Goal: Task Accomplishment & Management: Manage account settings

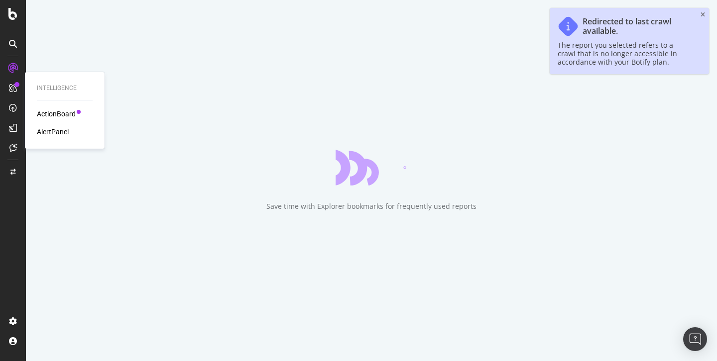
click at [48, 132] on div "AlertPanel" at bounding box center [53, 132] width 32 height 10
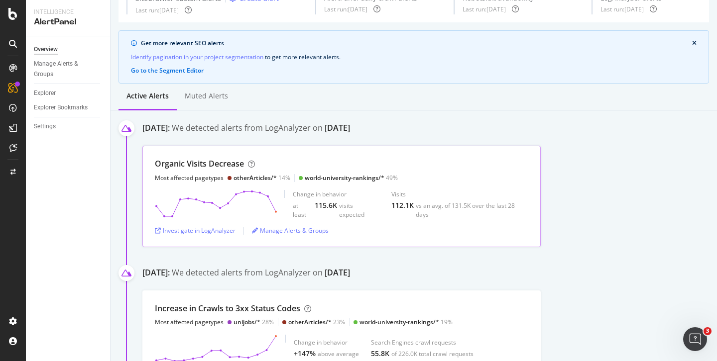
scroll to position [53, 0]
click at [693, 333] on icon "Open Intercom Messenger" at bounding box center [695, 340] width 16 height 16
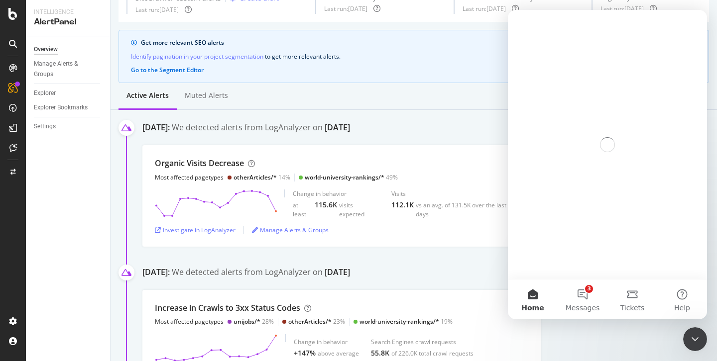
scroll to position [0, 0]
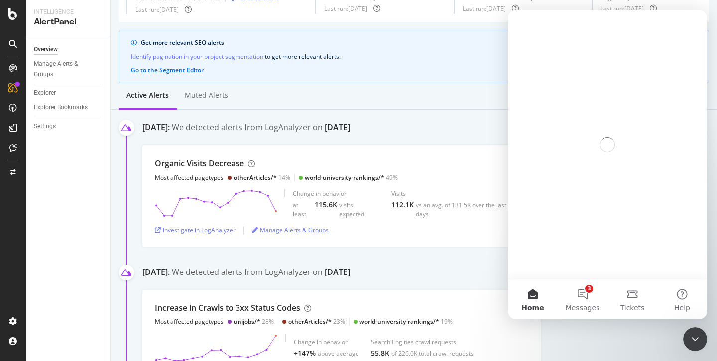
click at [693, 333] on div "Close Intercom Messenger" at bounding box center [695, 340] width 24 height 24
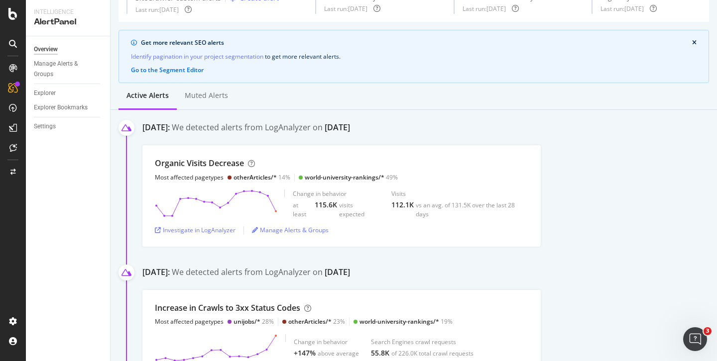
click at [691, 332] on div "Open Intercom Messenger" at bounding box center [695, 339] width 33 height 33
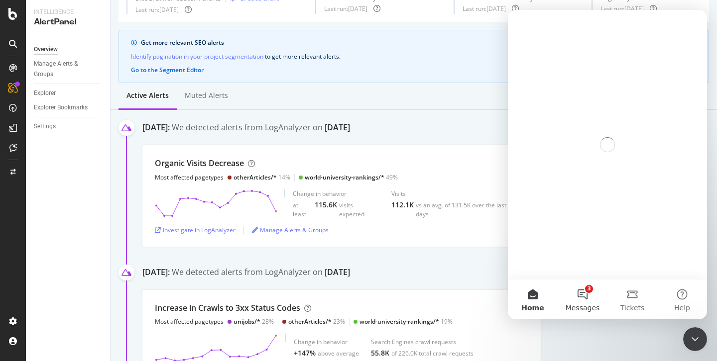
click at [578, 292] on button "3 Messages" at bounding box center [583, 300] width 50 height 40
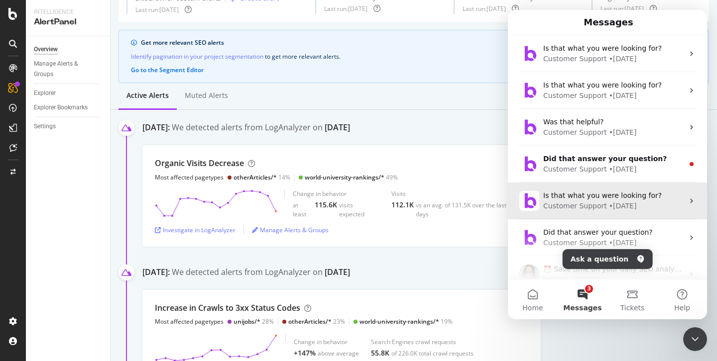
scroll to position [52, 0]
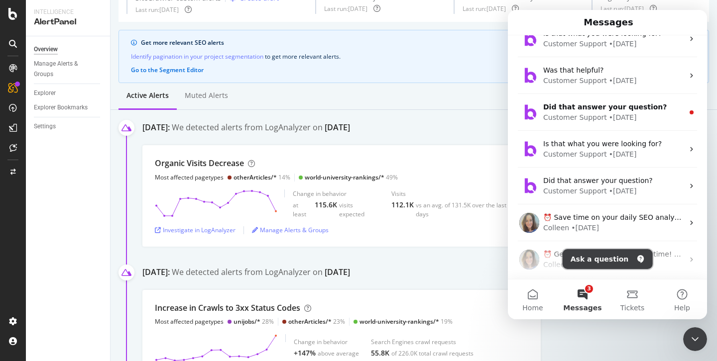
click at [591, 258] on button "Ask a question" at bounding box center [608, 259] width 90 height 20
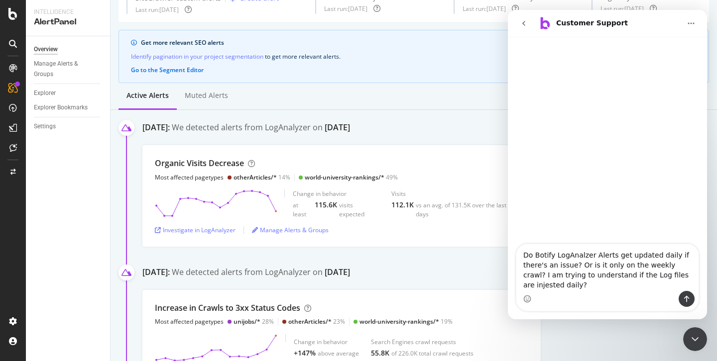
type textarea "Do Botify LogAnalzer Alerts get updated daily if there's an issue? Or is it onl…"
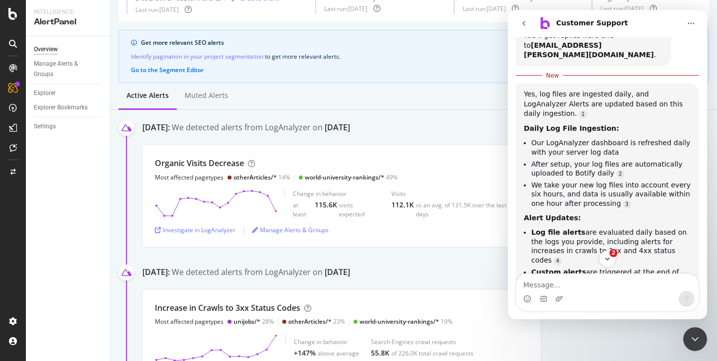
scroll to position [151, 0]
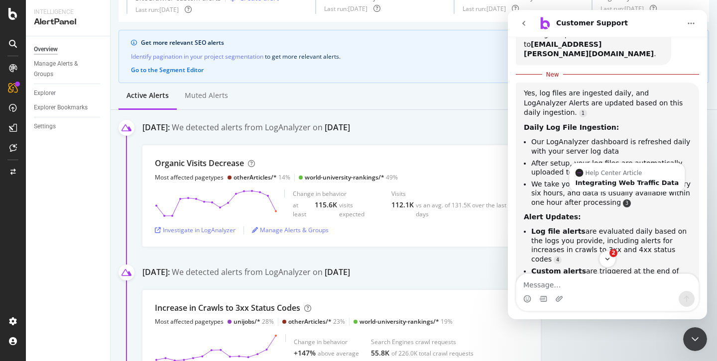
click at [623, 200] on link "Source reference 9276070:" at bounding box center [627, 204] width 8 height 8
click at [557, 180] on li "We take your new log files into account every six hours, and data is usually av…" at bounding box center [611, 194] width 160 height 28
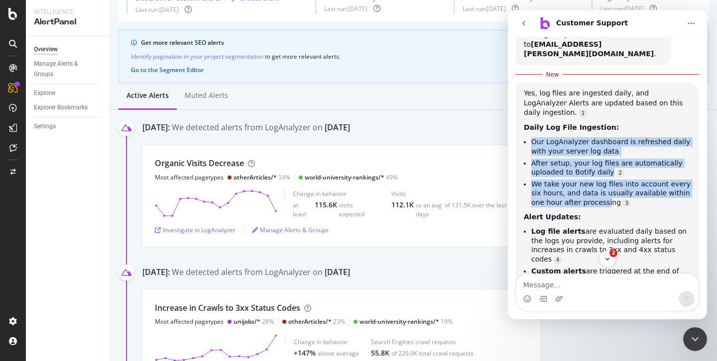
drag, startPoint x: 533, startPoint y: 129, endPoint x: 605, endPoint y: 190, distance: 93.6
click at [605, 190] on ul "Our LogAnalyzer dashboard is refreshed daily with your server log data After se…" at bounding box center [607, 172] width 167 height 70
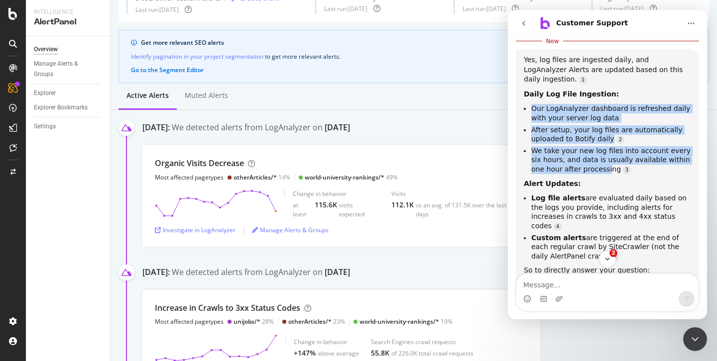
scroll to position [185, 0]
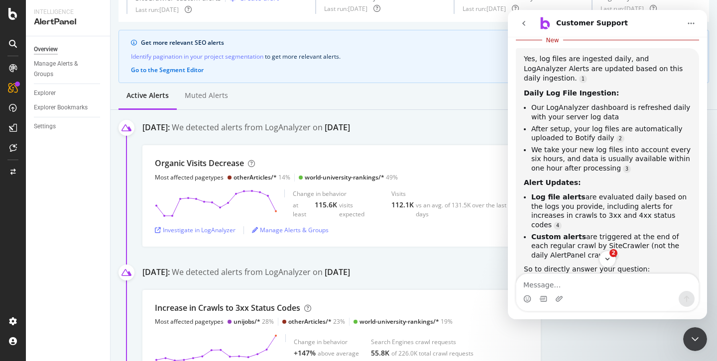
click at [583, 193] on li "Log file alerts are evaluated daily based on the logs you provide, including al…" at bounding box center [611, 211] width 160 height 37
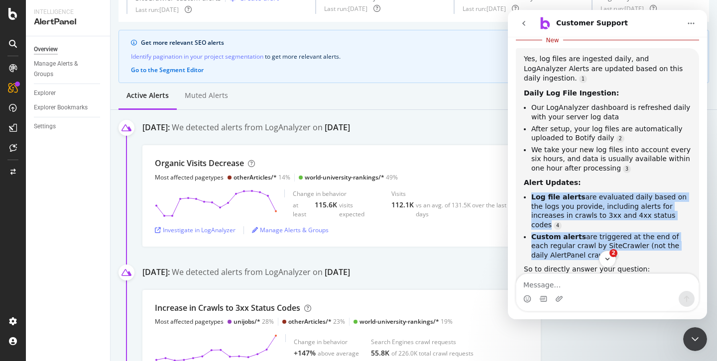
drag, startPoint x: 532, startPoint y: 185, endPoint x: 583, endPoint y: 229, distance: 67.1
click at [583, 229] on ul "Log file alerts are evaluated daily based on the logs you provide, including al…" at bounding box center [607, 226] width 167 height 67
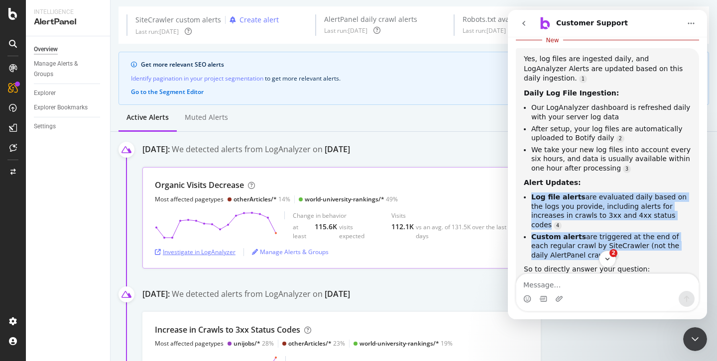
scroll to position [31, 0]
click at [611, 252] on link "Source reference 9276173:" at bounding box center [615, 256] width 8 height 8
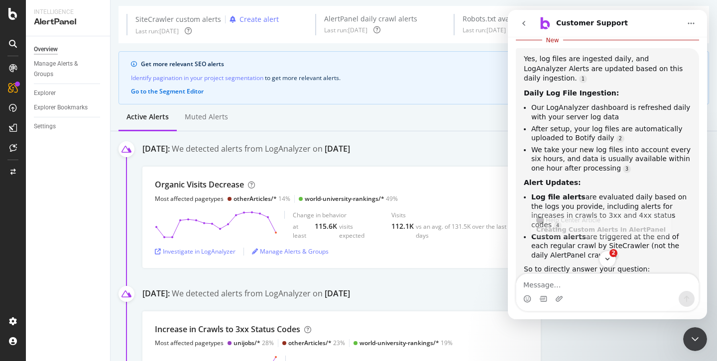
click at [585, 178] on div "Alert Updates:" at bounding box center [607, 183] width 167 height 10
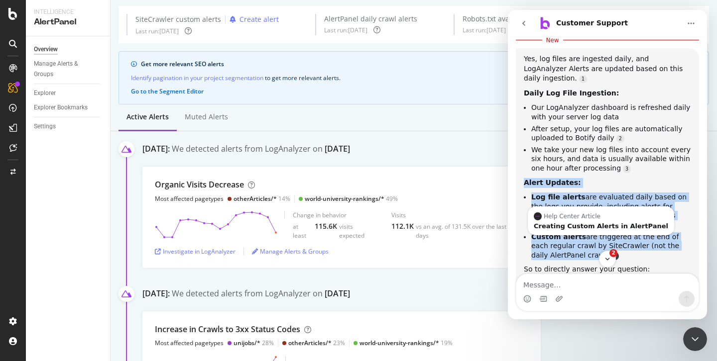
drag, startPoint x: 524, startPoint y: 169, endPoint x: 585, endPoint y: 236, distance: 90.9
click at [585, 236] on div "Yes, log files are ingested daily, and LogAnalyzer Alerts are updated based on …" at bounding box center [607, 183] width 167 height 259
copy div "Alert Updates: Log file alerts are evaluated daily based on the logs you provid…"
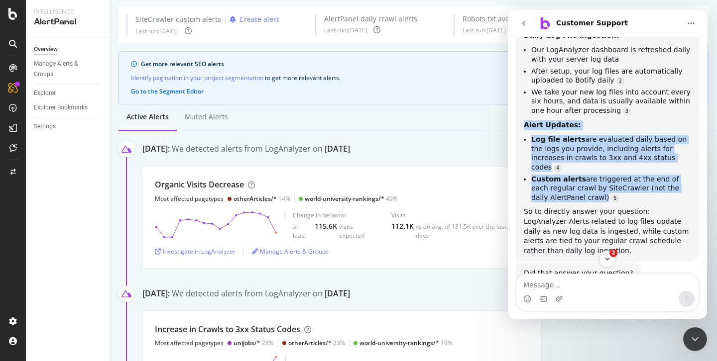
scroll to position [253, 0]
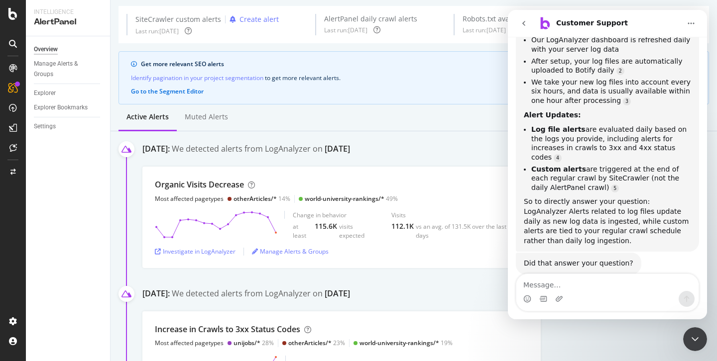
click at [632, 197] on div "So to directly answer your question: LogAnalyzer Alerts related to log files up…" at bounding box center [607, 221] width 167 height 49
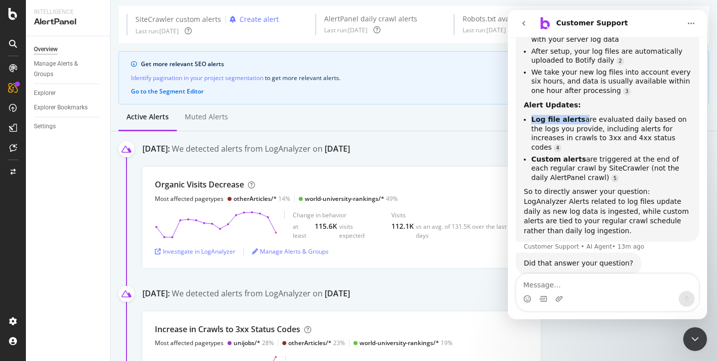
drag, startPoint x: 531, startPoint y: 107, endPoint x: 579, endPoint y: 108, distance: 48.3
click at [579, 115] on li "Log file alerts are evaluated daily based on the logs you provide, including al…" at bounding box center [611, 133] width 160 height 37
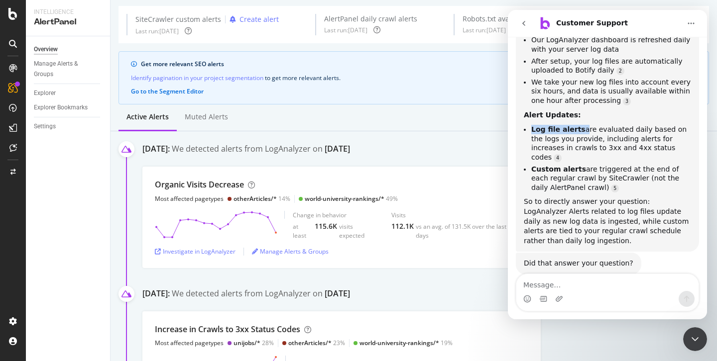
copy li "Log file alerts"
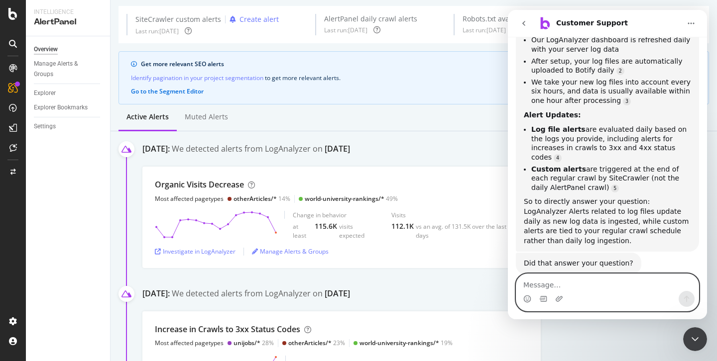
click at [534, 282] on textarea "Message…" at bounding box center [607, 282] width 182 height 17
paste textarea "Log file alerts"
type textarea "Not yet, thanks. How do i set up Log file alerts"
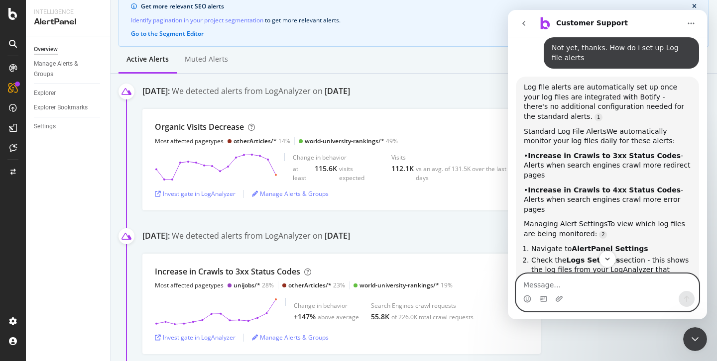
scroll to position [486, 0]
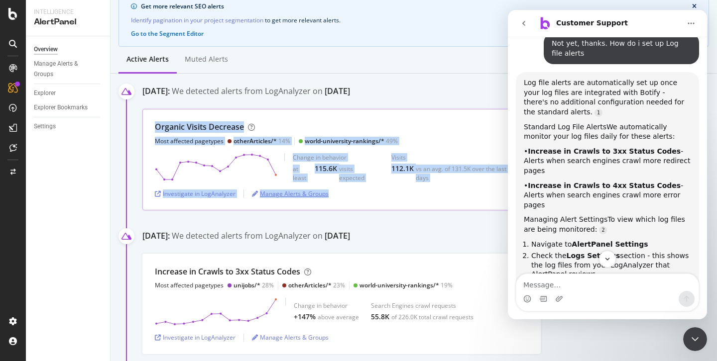
drag, startPoint x: 152, startPoint y: 123, endPoint x: 326, endPoint y: 199, distance: 189.7
click at [326, 199] on div "Organic Visits Decrease Most affected pagetypes otherArticles/* 14% world-unive…" at bounding box center [341, 159] width 398 height 101
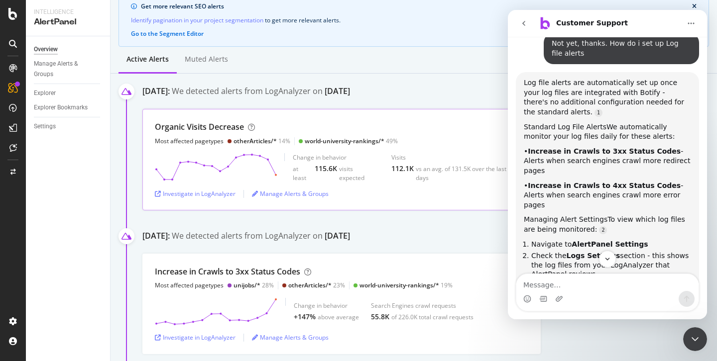
click at [349, 198] on div "Investigate in LogAnalyzer Manage Alerts & Groups" at bounding box center [341, 194] width 373 height 8
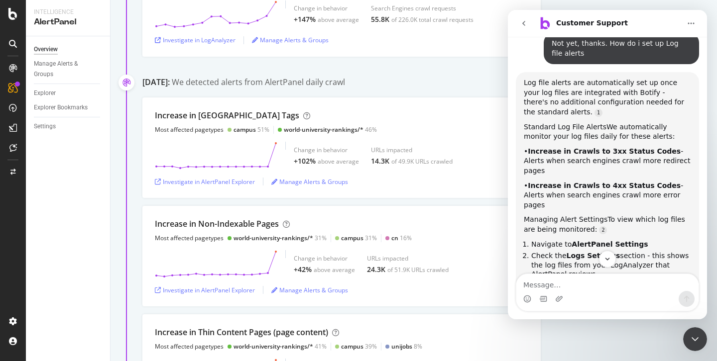
scroll to position [390, 0]
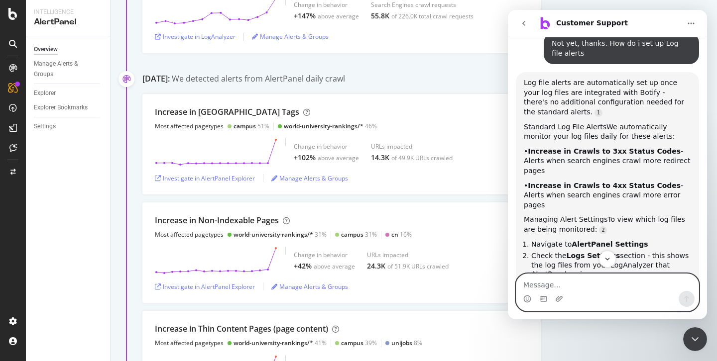
click at [543, 288] on textarea "Message…" at bounding box center [607, 282] width 182 height 17
type textarea "This is confusing. Do LogFile Alerts appear in the AlertPanel?"
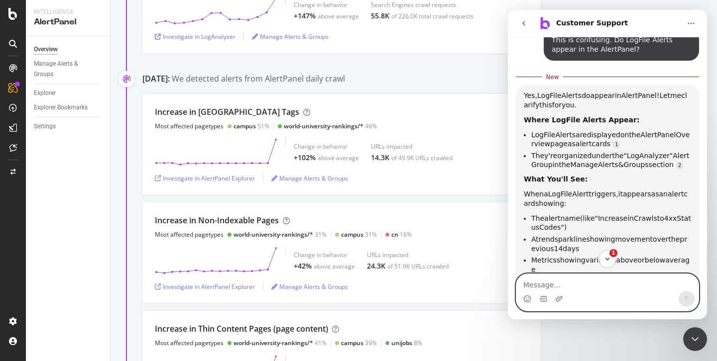
scroll to position [917, 0]
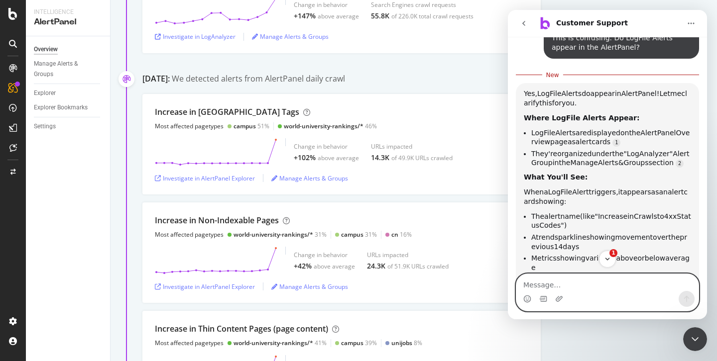
click at [546, 285] on textarea "Message…" at bounding box center [607, 282] width 182 height 17
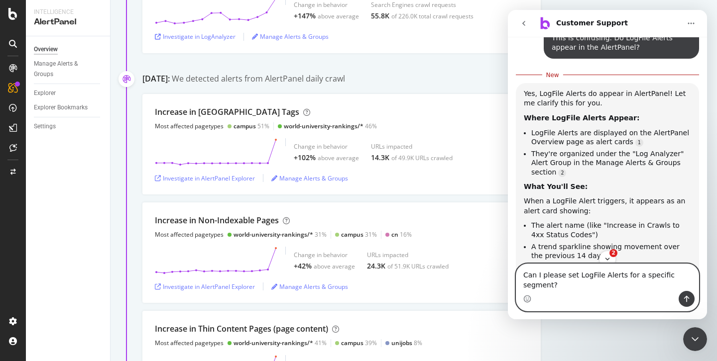
type textarea "Can I please set LogFile Alerts for a specific segment?"
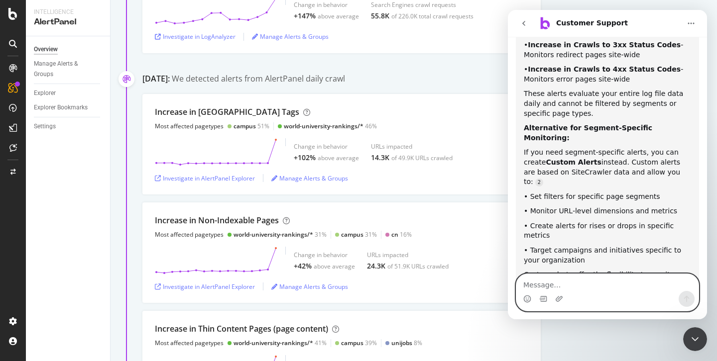
scroll to position [1423, 0]
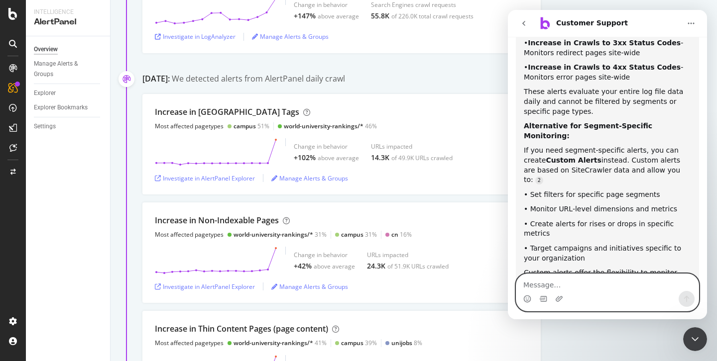
click at [539, 281] on textarea "Message…" at bounding box center [607, 282] width 182 height 17
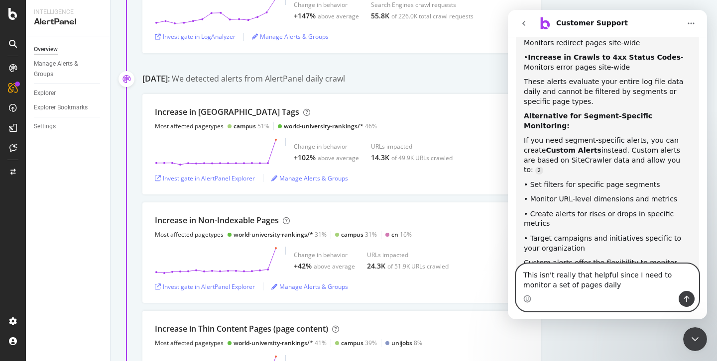
type textarea "This isn't really that helpful since I need to monitor a set of pages daily"
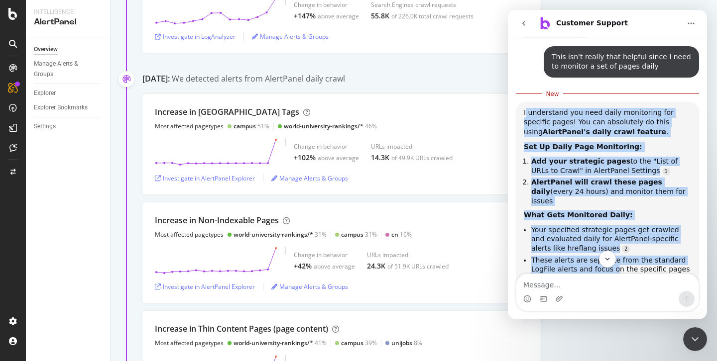
scroll to position [1694, 0]
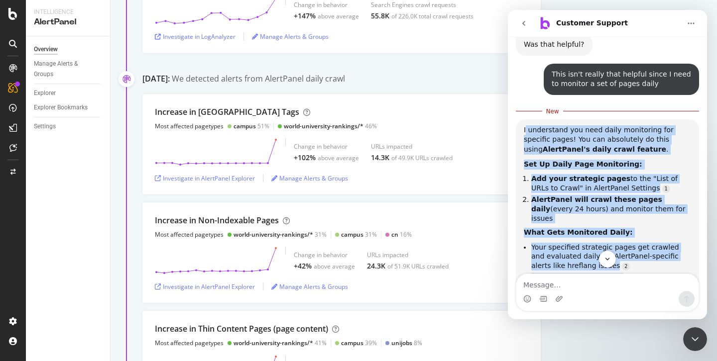
drag, startPoint x: 525, startPoint y: 118, endPoint x: 605, endPoint y: 137, distance: 81.8
click at [614, 181] on div "I understand you need daily monitoring for specific pages! You can absolutely d…" at bounding box center [607, 298] width 167 height 347
click at [604, 229] on b "What Gets Monitored Daily:" at bounding box center [578, 233] width 109 height 8
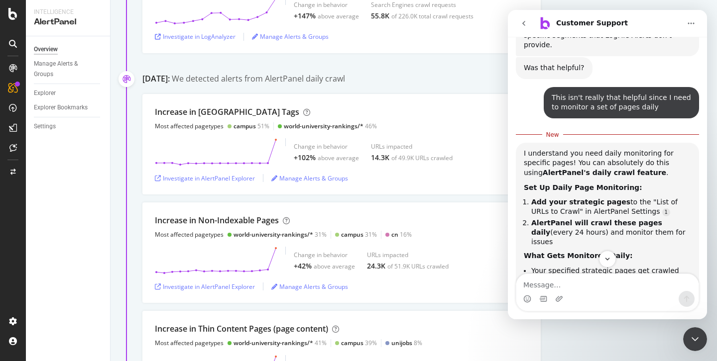
scroll to position [1658, 0]
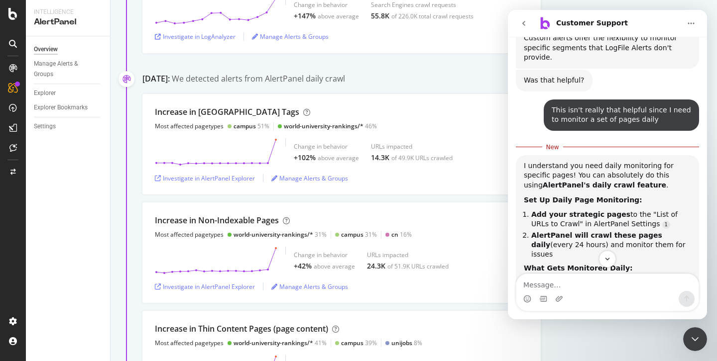
click at [571, 196] on b "Set Up Daily Page Monitoring:" at bounding box center [583, 200] width 118 height 8
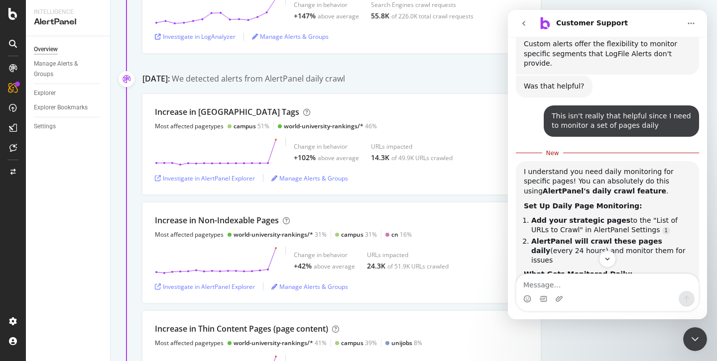
click at [556, 187] on b "AlertPanel's daily crawl feature" at bounding box center [604, 191] width 123 height 8
click at [546, 285] on textarea "Message…" at bounding box center [607, 282] width 182 height 17
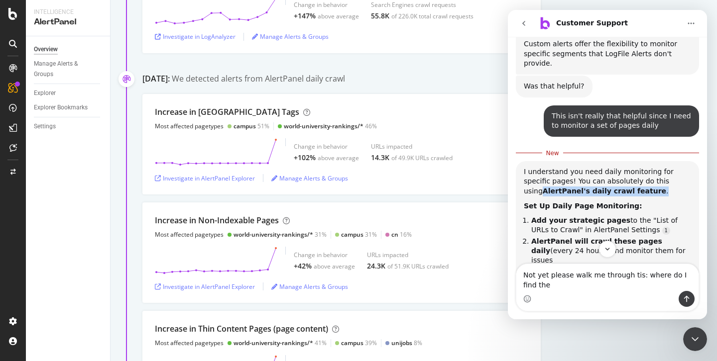
drag, startPoint x: 631, startPoint y: 101, endPoint x: 516, endPoint y: 100, distance: 115.0
click at [516, 161] on div "I understand you need daily monitoring for specific pages! You can absolutely d…" at bounding box center [607, 340] width 183 height 359
copy div "AlertPanel's daily crawl feature ."
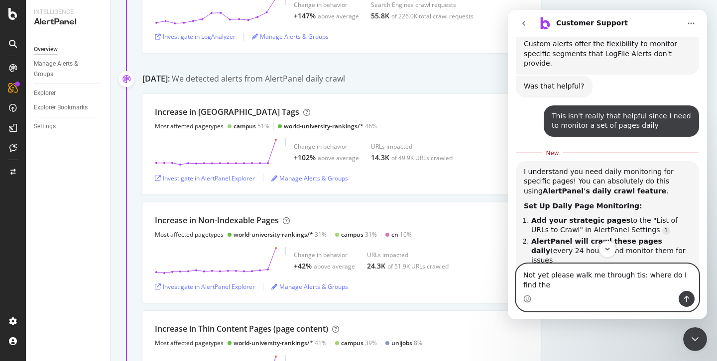
click at [538, 287] on textarea "Not yet please walk me through tis: where do I find the" at bounding box center [607, 277] width 182 height 27
paste textarea "AlertPanel's daily crawl feature."
type textarea "Not yet please walk me through tis: where do I find the AlertPanel's daily craw…"
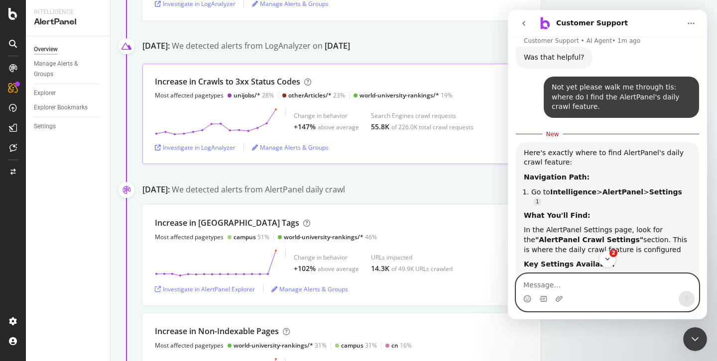
scroll to position [275, 0]
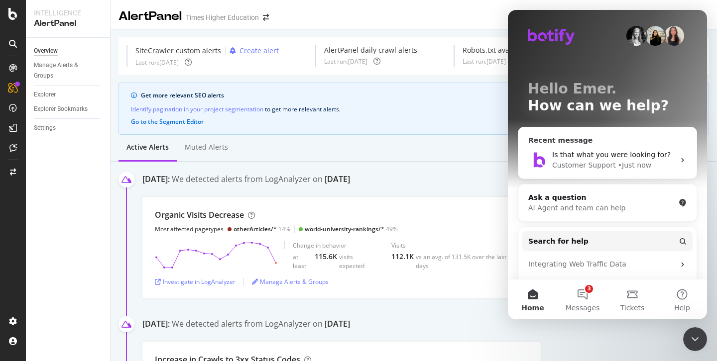
click at [582, 159] on div "Is that what you were looking for?" at bounding box center [613, 155] width 122 height 10
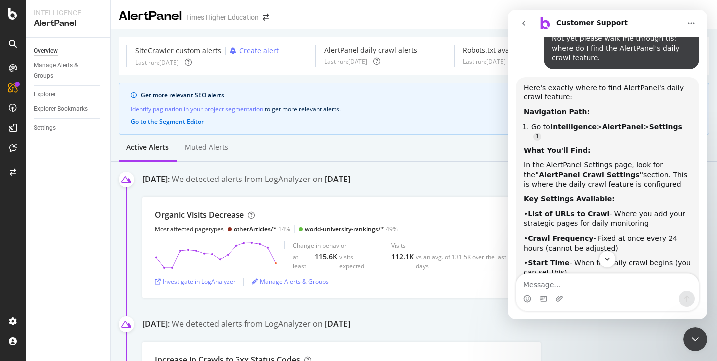
scroll to position [2038, 0]
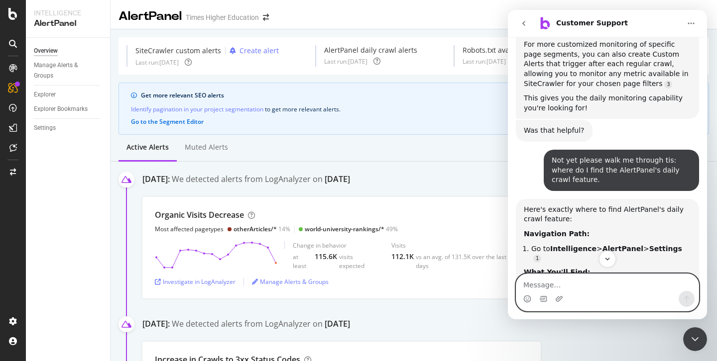
click at [534, 284] on textarea "Message…" at bounding box center [607, 282] width 182 height 17
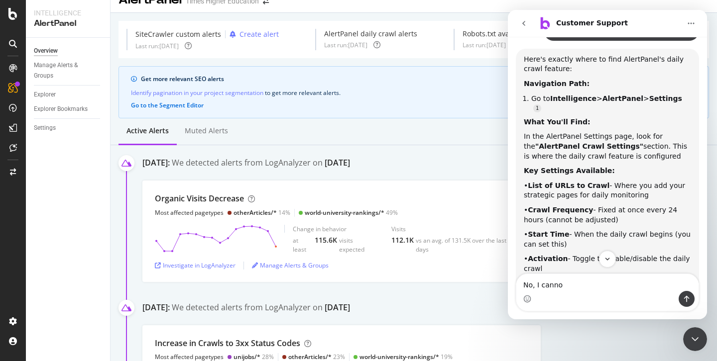
scroll to position [2189, 0]
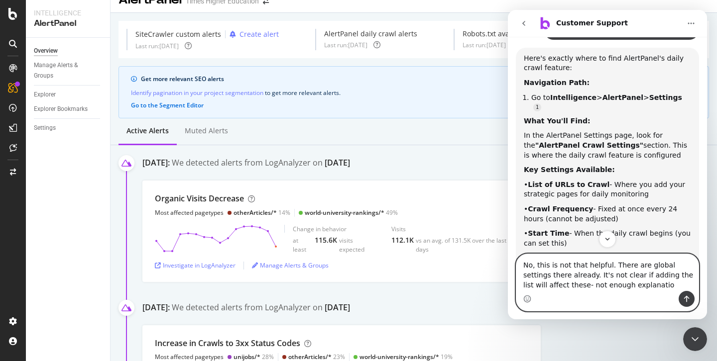
type textarea "No, this is not that helpful. There are global settings there already. It's not…"
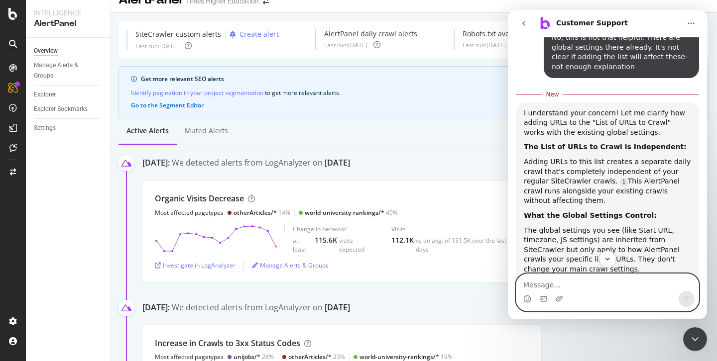
scroll to position [2603, 0]
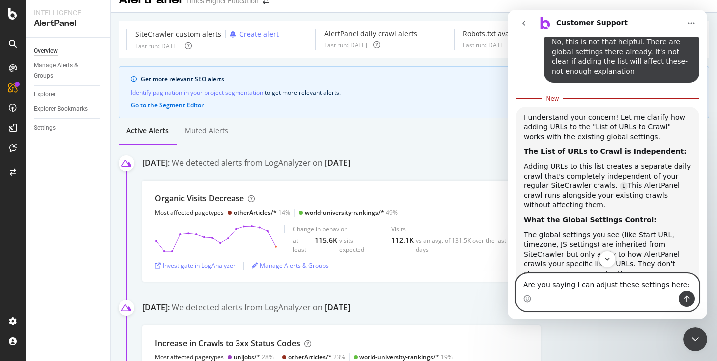
paste textarea "Global settings Crawl settings These settings only apply to AlertPanel."
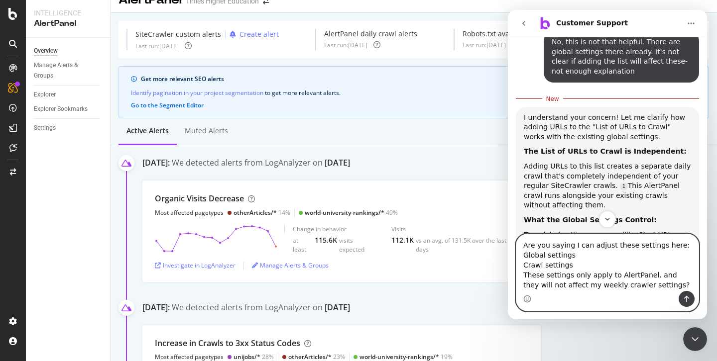
type textarea "Are you saying I can adjust these settings here: Global settings Crawl settings…"
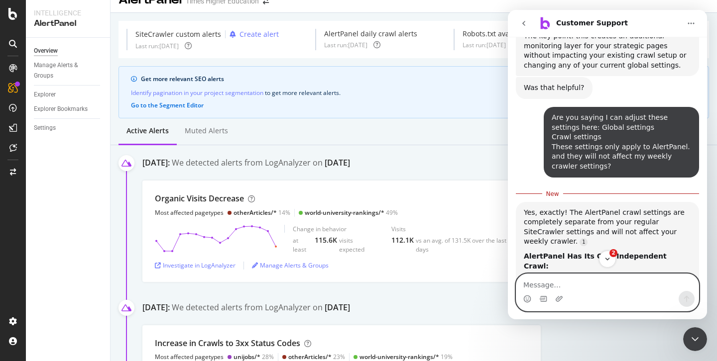
scroll to position [2970, 0]
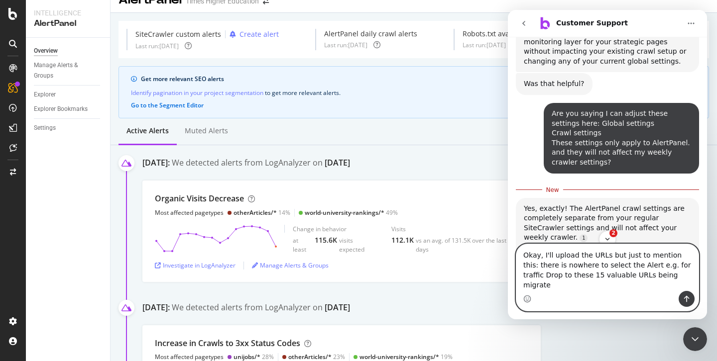
type textarea "Okay, I'll upload the URLs but just to mention this: there is nowhere to select…"
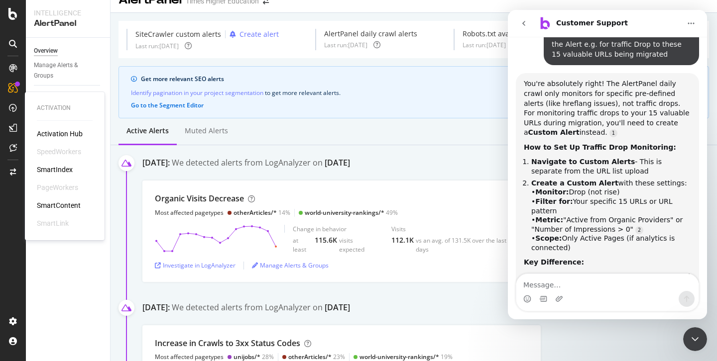
scroll to position [3499, 0]
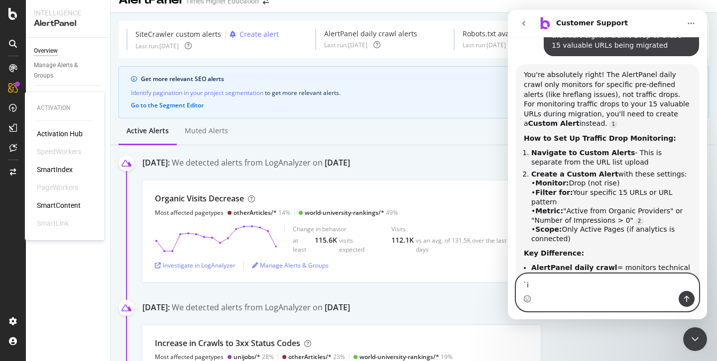
type textarea "`"
type textarea "I have custom alerts for these"
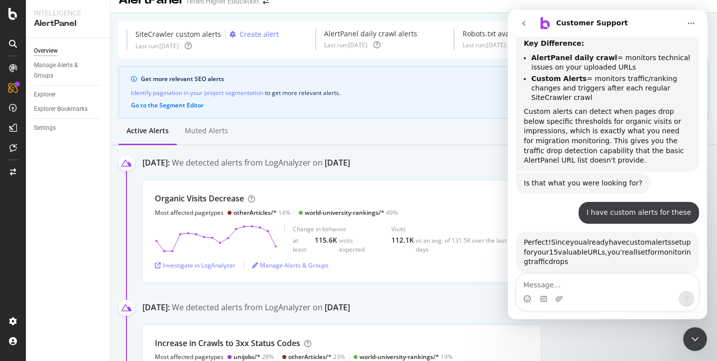
scroll to position [3726, 0]
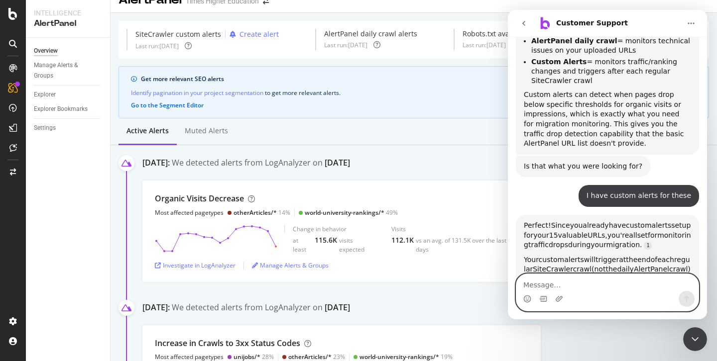
click at [529, 284] on textarea "Message…" at bounding box center [607, 282] width 182 height 17
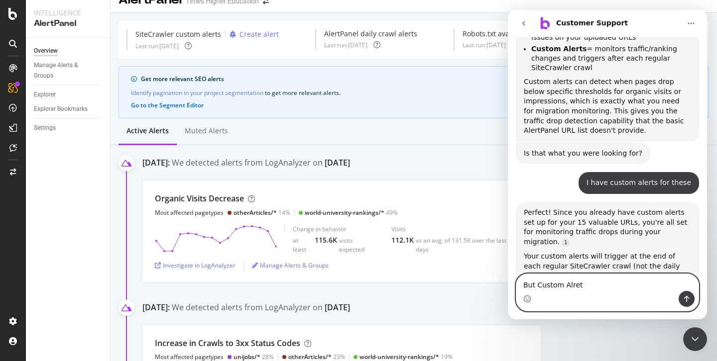
scroll to position [3747, 0]
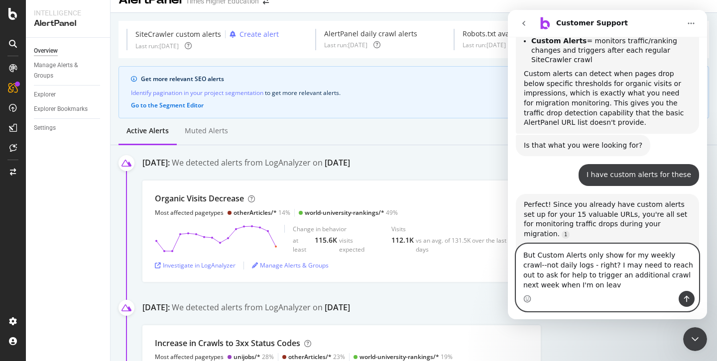
type textarea "But Custom Alerts only show for my weekly crawl--not daily logs - right? I may …"
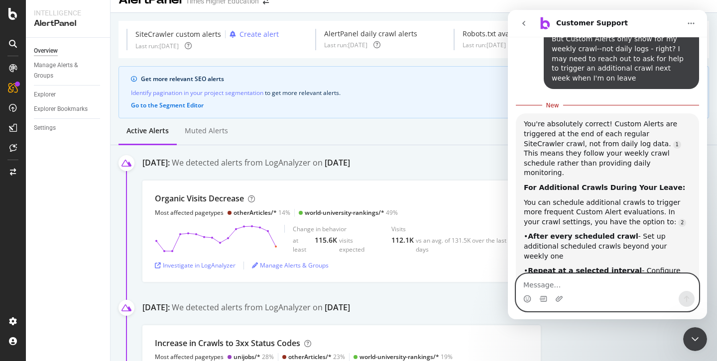
scroll to position [4168, 0]
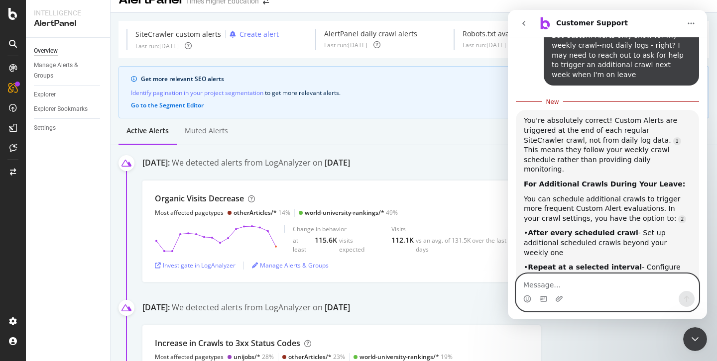
click at [538, 279] on textarea "Message…" at bounding box center [607, 282] width 182 height 17
type textarea "yes"
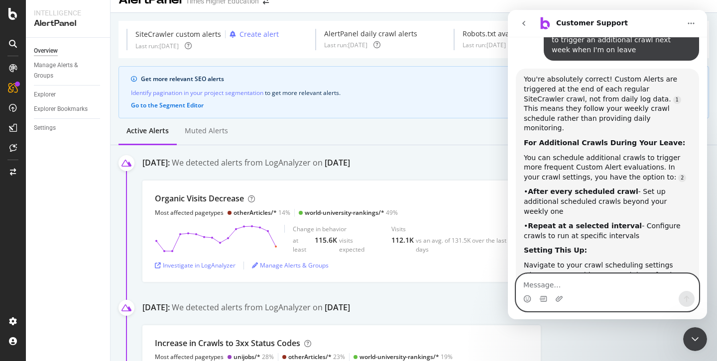
scroll to position [4188, 0]
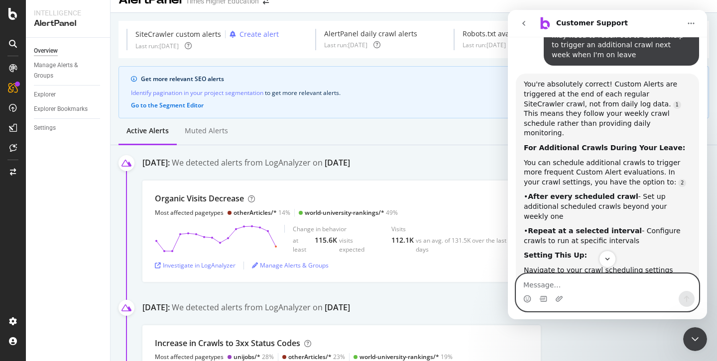
click at [538, 288] on textarea "Message…" at bounding box center [607, 282] width 182 height 17
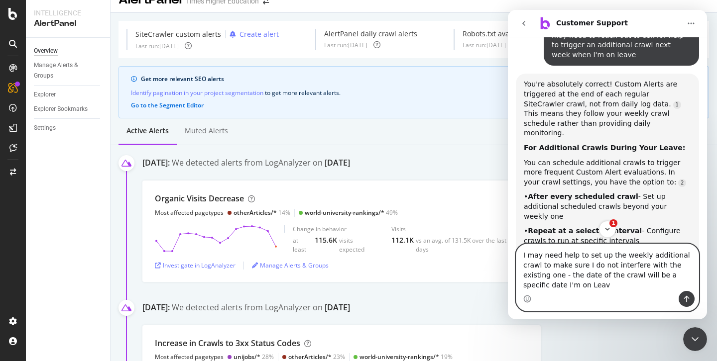
type textarea "I may need help to set up the weekly additional crawl to make sure I do not int…"
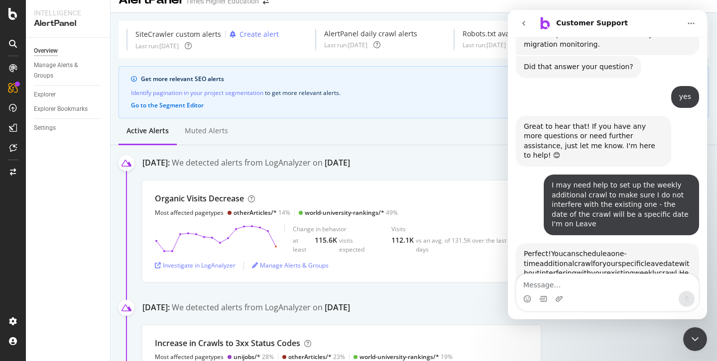
scroll to position [4517, 0]
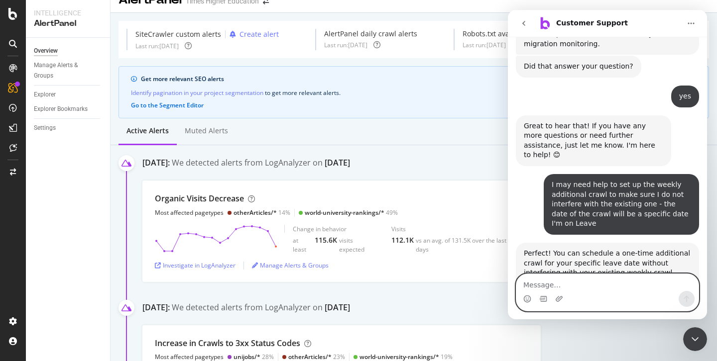
click at [534, 285] on textarea "Message…" at bounding box center [607, 282] width 182 height 17
click at [609, 286] on textarea "Okay- great to know that it remains unchanged." at bounding box center [607, 282] width 182 height 17
type textarea "Okay- great to know that the weekly remains unchanged."
click at [686, 300] on icon "Send a message…" at bounding box center [686, 299] width 5 height 6
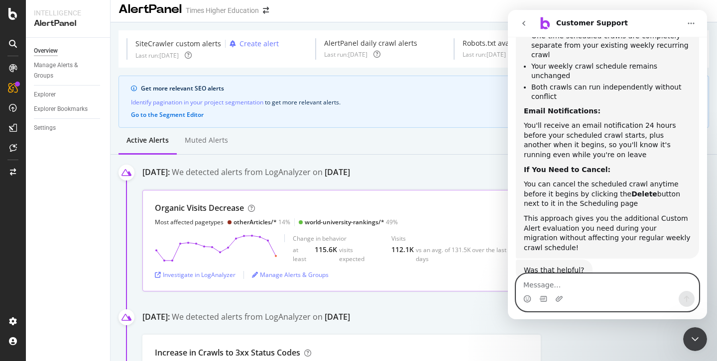
scroll to position [0, 0]
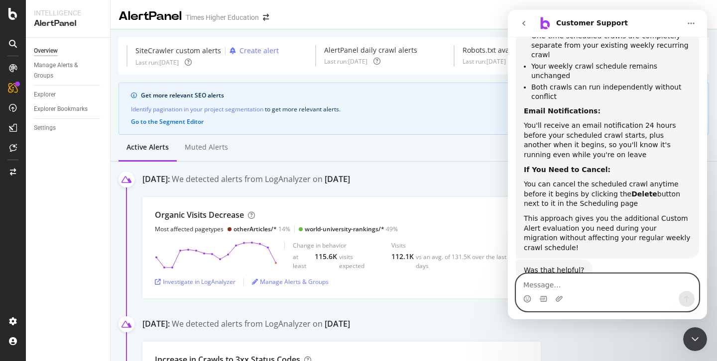
click at [562, 288] on textarea "Message…" at bounding box center [607, 282] width 182 height 17
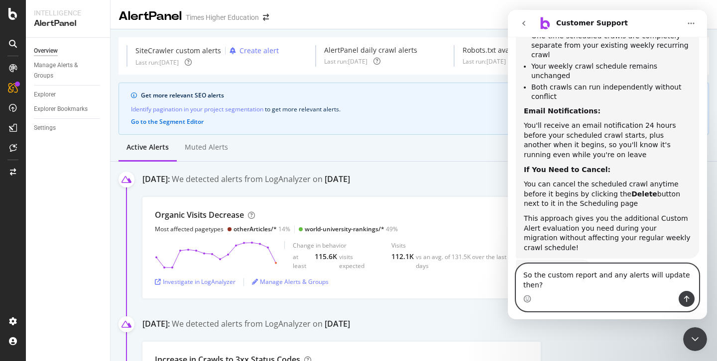
type textarea "So the custom report and any alerts will update then?"
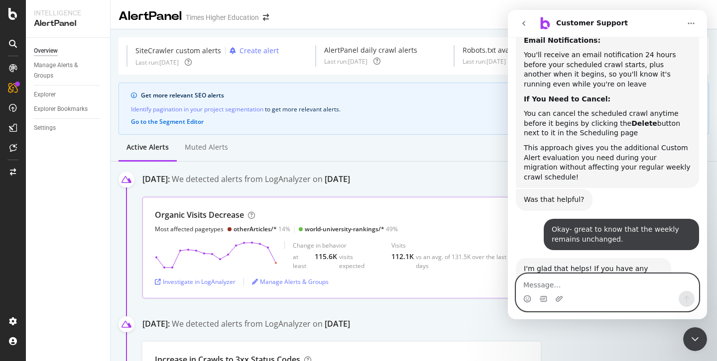
scroll to position [4975, 0]
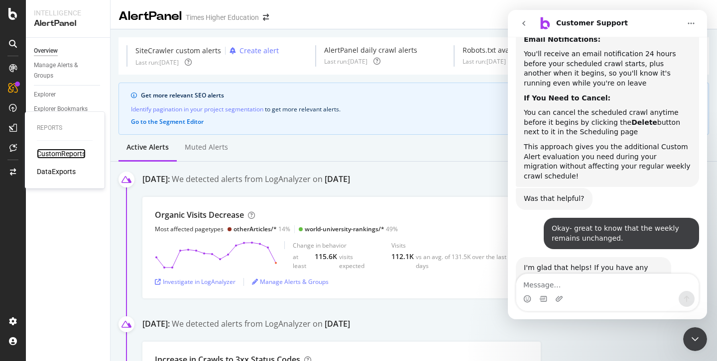
click at [48, 152] on div "CustomReports" at bounding box center [61, 154] width 49 height 10
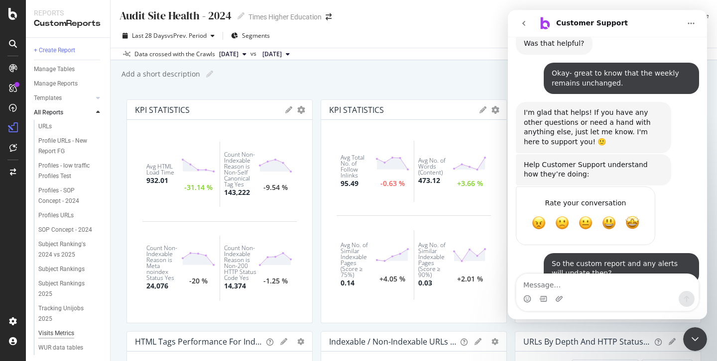
scroll to position [5171, 0]
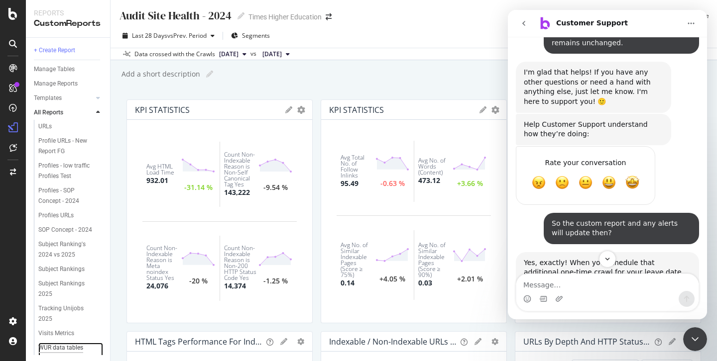
click at [66, 343] on div "WUR data tables dashboard" at bounding box center [66, 353] width 57 height 21
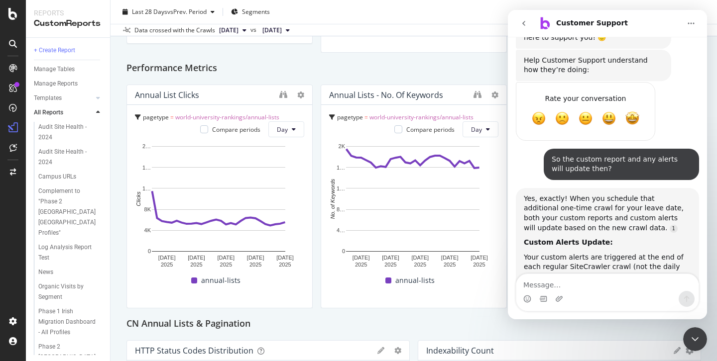
scroll to position [926, 0]
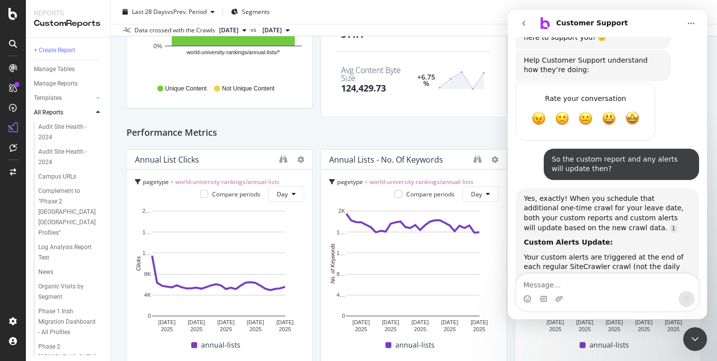
click at [692, 337] on icon "Close Intercom Messenger" at bounding box center [695, 340] width 12 height 12
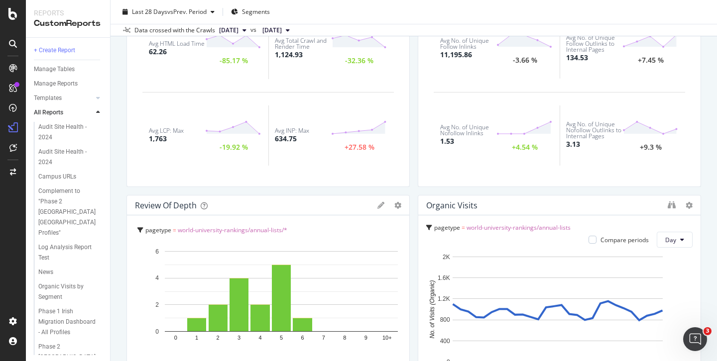
scroll to position [0, 0]
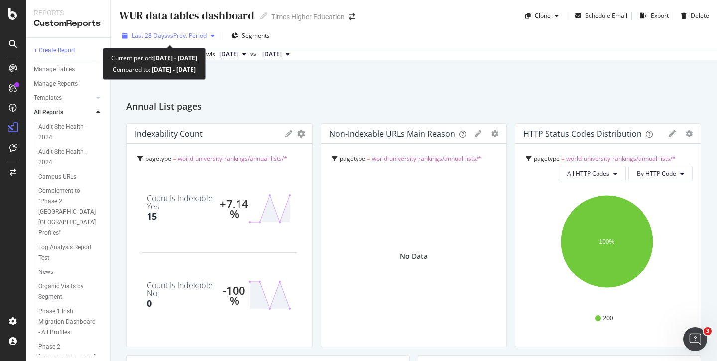
click at [173, 36] on span "vs Prev. Period" at bounding box center [186, 35] width 39 height 8
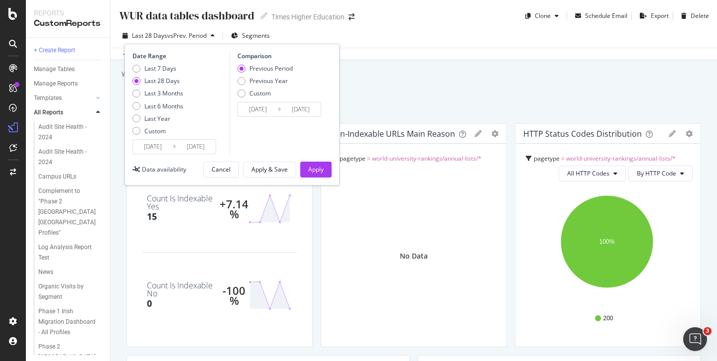
click at [172, 36] on span "vs Prev. Period" at bounding box center [186, 35] width 39 height 8
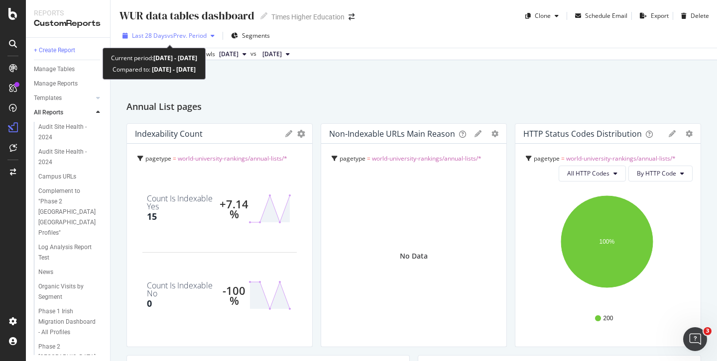
click at [169, 38] on span "vs Prev. Period" at bounding box center [186, 35] width 39 height 8
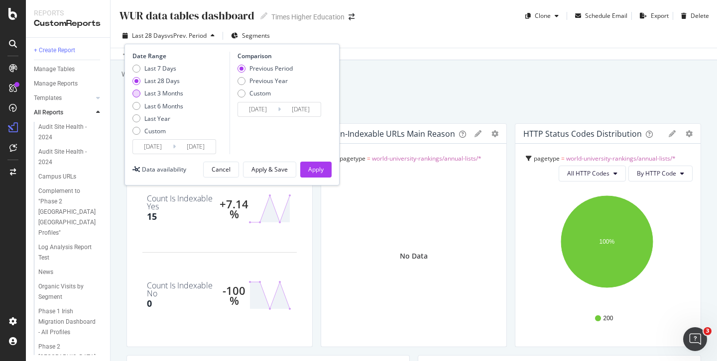
click at [135, 93] on div "Last 3 Months" at bounding box center [136, 94] width 8 height 8
type input "2025/05/13"
type input "2025/02/10"
type input "2025/05/12"
click at [240, 79] on div "Previous Year" at bounding box center [241, 81] width 8 height 8
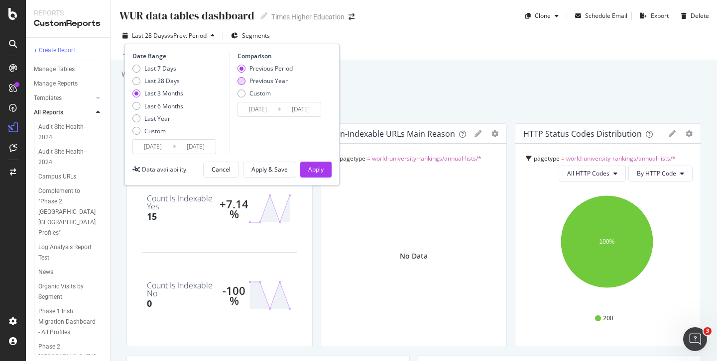
type input "2024/05/14"
type input "2024/08/13"
click at [138, 70] on div "Last 7 Days" at bounding box center [136, 69] width 8 height 8
type input "2025/08/06"
click at [242, 70] on div "Previous Period" at bounding box center [241, 69] width 8 height 8
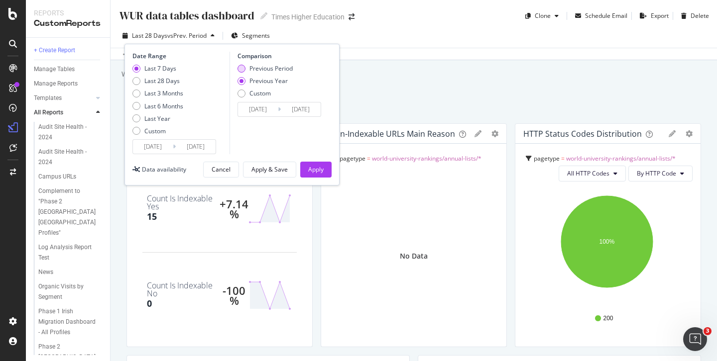
type input "2025/07/30"
type input "2025/08/05"
click at [138, 92] on div "Last 3 Months" at bounding box center [136, 94] width 8 height 8
type input "2025/05/13"
type input "2025/02/10"
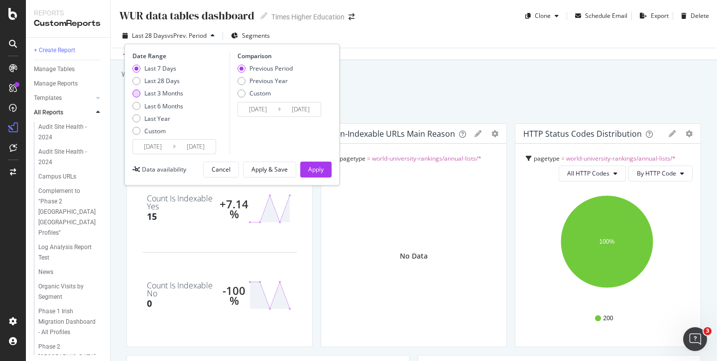
type input "2025/05/12"
click at [240, 83] on div "Previous Year" at bounding box center [241, 81] width 8 height 8
type input "2024/05/14"
type input "2024/08/13"
click at [311, 163] on div "Apply" at bounding box center [315, 169] width 15 height 15
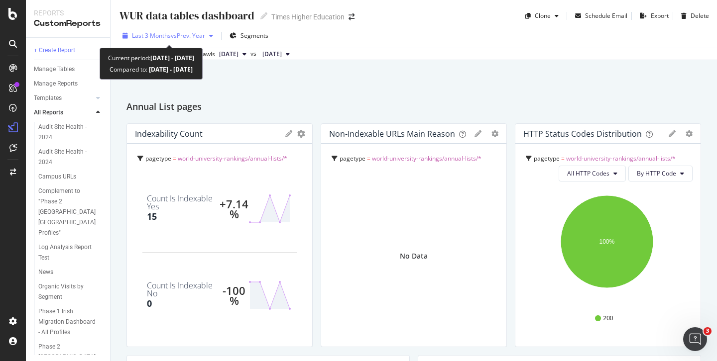
click at [187, 34] on span "vs Prev. Year" at bounding box center [188, 35] width 34 height 8
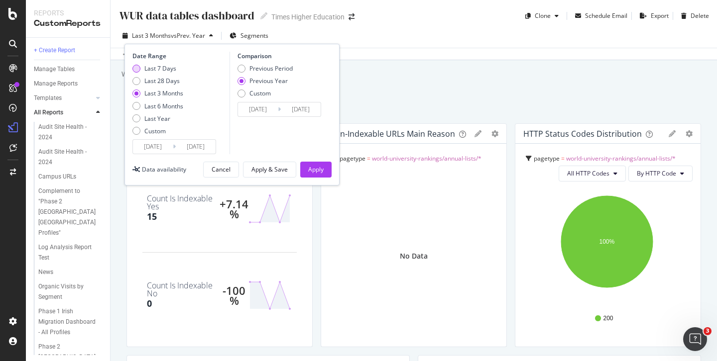
click at [137, 70] on div "Last 7 Days" at bounding box center [136, 69] width 8 height 8
type input "2025/08/06"
click at [241, 65] on div "Previous Period" at bounding box center [241, 69] width 8 height 8
type input "2025/07/30"
type input "2025/08/05"
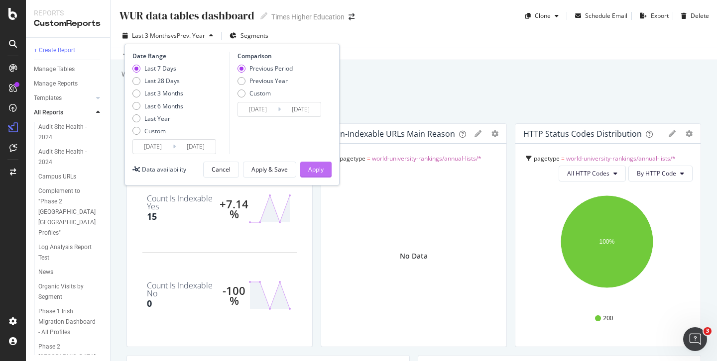
click at [317, 167] on div "Apply" at bounding box center [315, 169] width 15 height 8
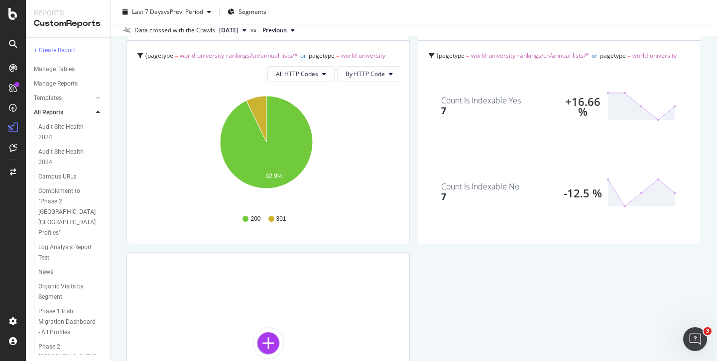
scroll to position [1308, 0]
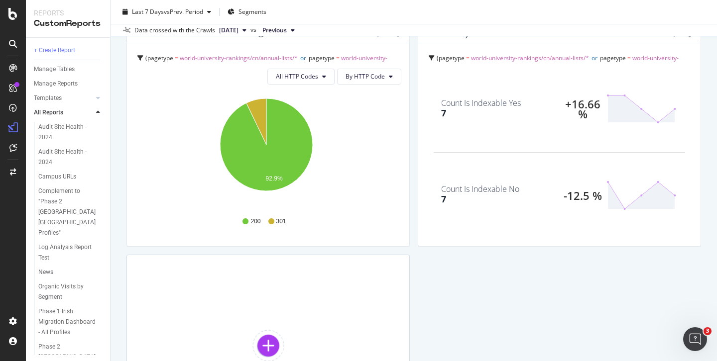
click at [469, 188] on div "Count Is Indexable No" at bounding box center [480, 189] width 78 height 8
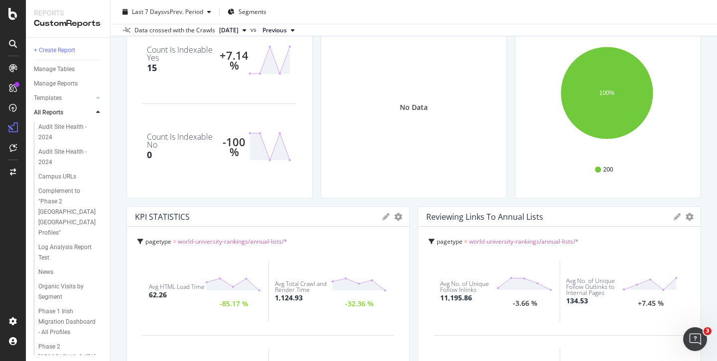
scroll to position [0, 0]
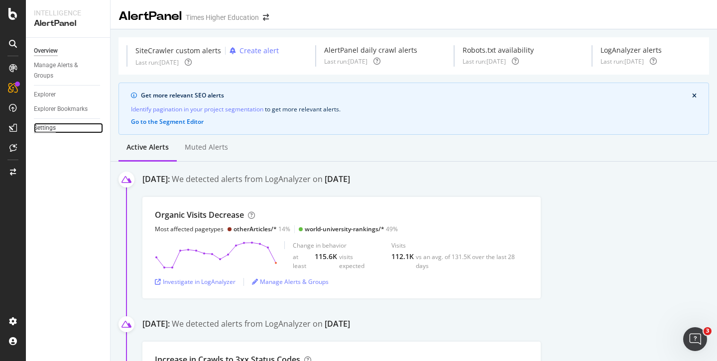
click at [40, 125] on div "Settings" at bounding box center [45, 128] width 22 height 10
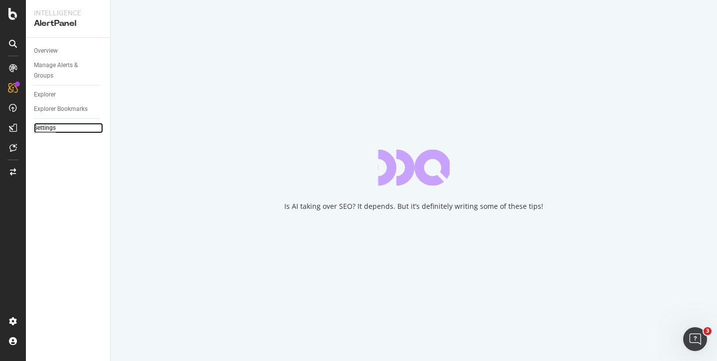
select select "04"
select select "45"
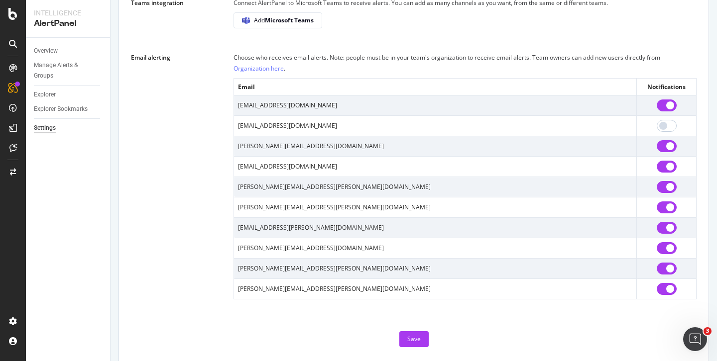
scroll to position [24, 0]
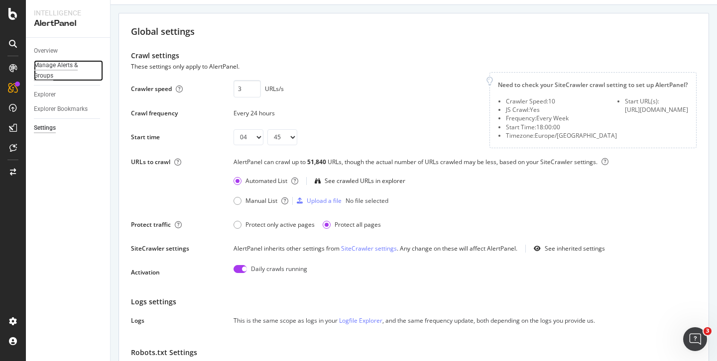
click at [65, 67] on div "Manage Alerts & Groups" at bounding box center [64, 70] width 60 height 21
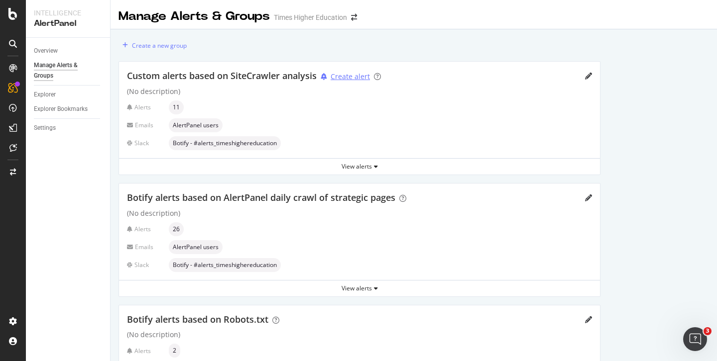
click at [359, 77] on div "Create alert" at bounding box center [350, 77] width 39 height 10
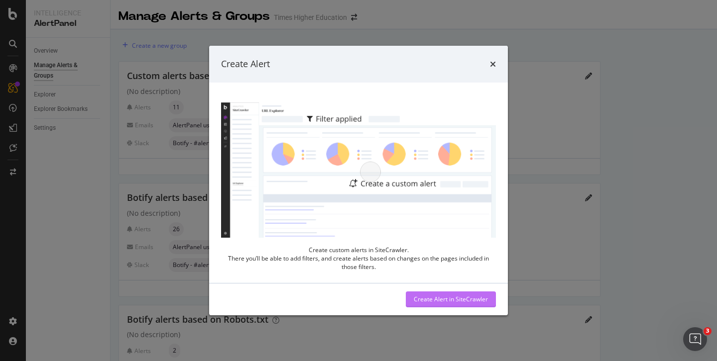
click at [420, 300] on div "Create Alert in SiteCrawler" at bounding box center [451, 299] width 74 height 8
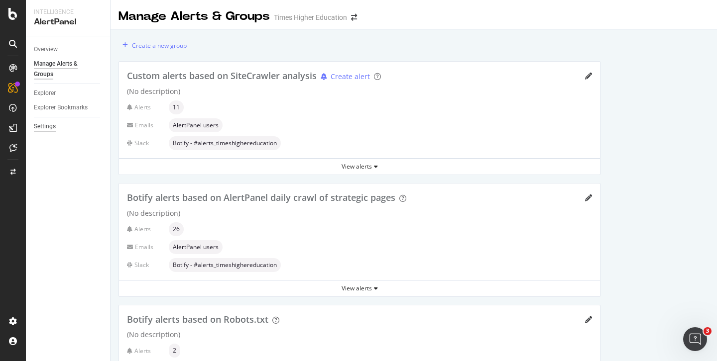
click at [49, 127] on div "Settings" at bounding box center [45, 126] width 22 height 10
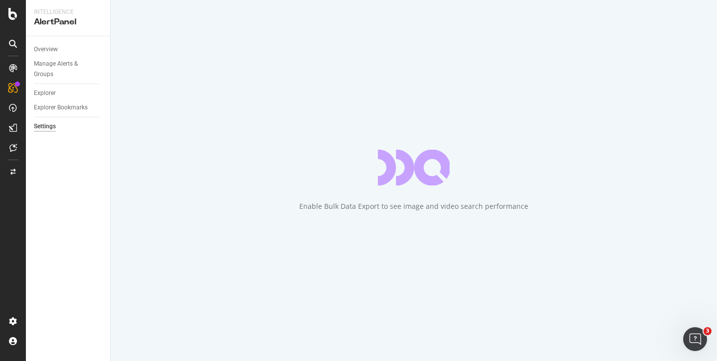
select select "04"
select select "45"
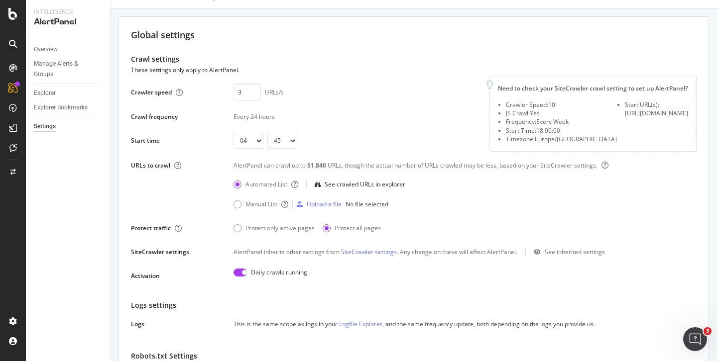
scroll to position [21, 0]
click at [412, 203] on div "Manual List Upload a file No file selected" at bounding box center [464, 204] width 463 height 16
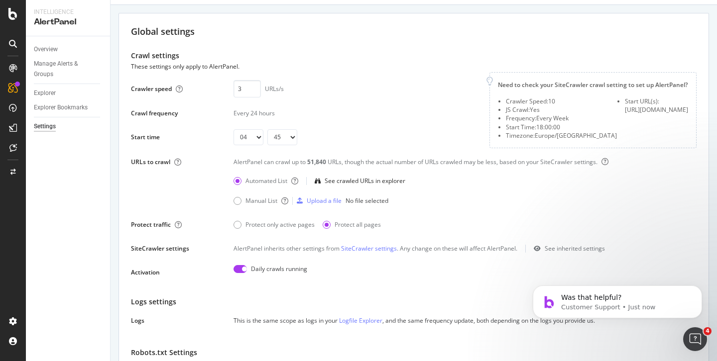
scroll to position [21, 0]
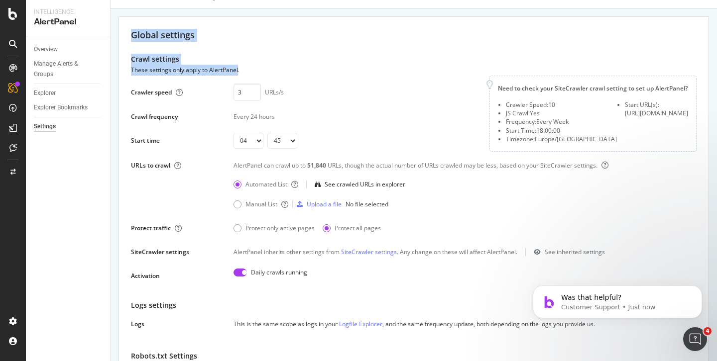
drag, startPoint x: 237, startPoint y: 69, endPoint x: 117, endPoint y: 33, distance: 125.7
copy form "Global settings Crawl settings These settings only apply to AlertPanel"
click at [334, 205] on div "Upload a file" at bounding box center [324, 204] width 35 height 8
click at [321, 206] on div "Upload a file" at bounding box center [324, 204] width 35 height 8
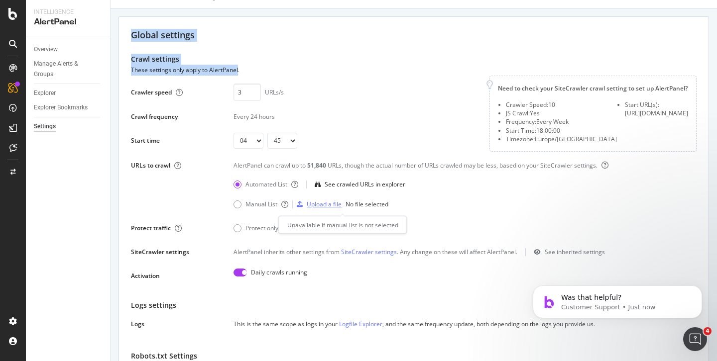
click at [323, 206] on div "Upload a file" at bounding box center [324, 204] width 35 height 8
click at [237, 203] on div "Manual List" at bounding box center [237, 205] width 8 height 8
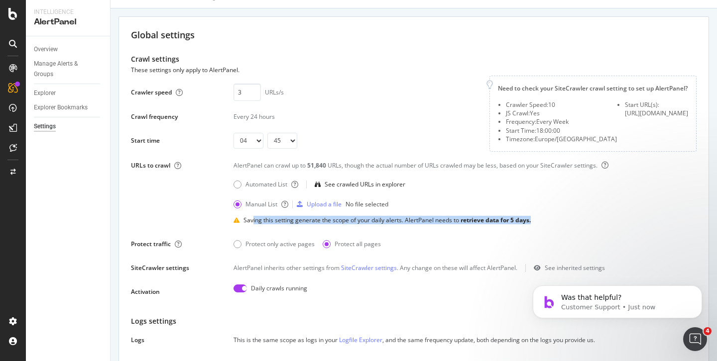
drag, startPoint x: 532, startPoint y: 221, endPoint x: 252, endPoint y: 222, distance: 279.3
click at [252, 222] on div "Saving this setting generate the scope of your daily alerts. AlertPanel needs t…" at bounding box center [464, 221] width 463 height 16
click at [330, 205] on div "Upload a file" at bounding box center [324, 204] width 35 height 8
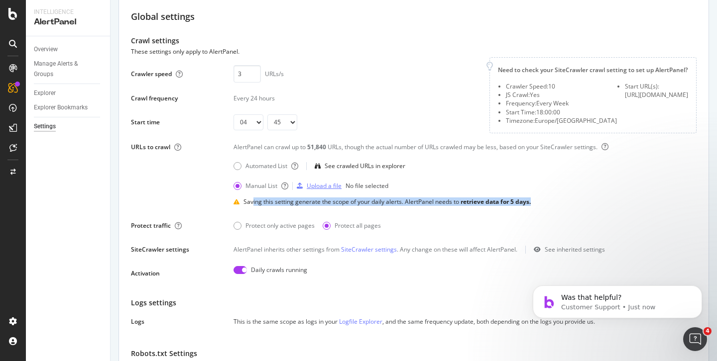
scroll to position [40, 0]
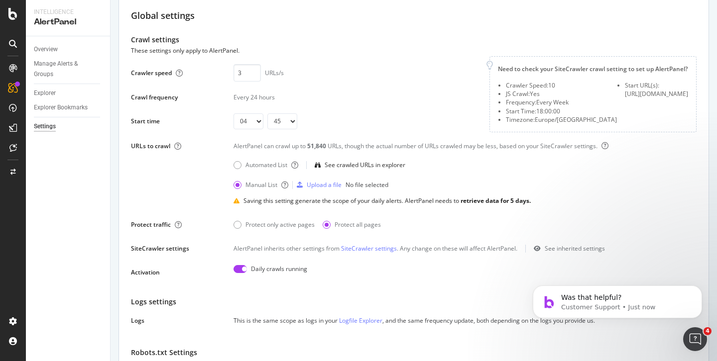
click at [356, 87] on div "Crawler speed 3 URLs/s Saving this setting generate the scope of your daily ale…" at bounding box center [304, 92] width 346 height 73
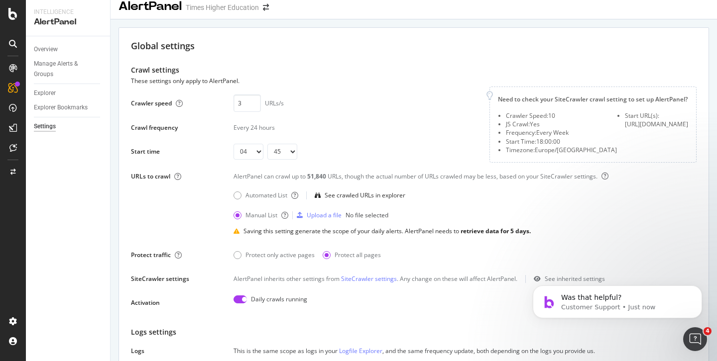
scroll to position [0, 0]
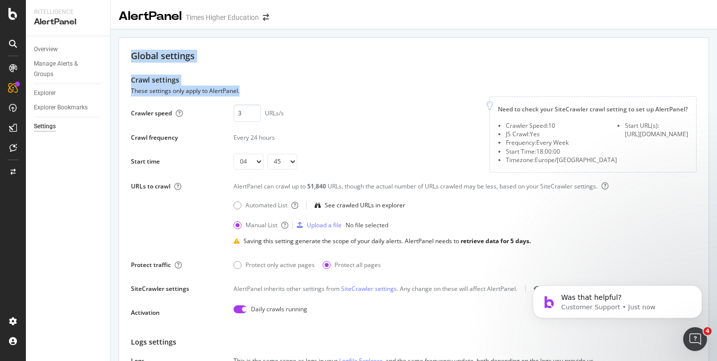
drag, startPoint x: 131, startPoint y: 55, endPoint x: 247, endPoint y: 91, distance: 122.0
copy form "Global settings Crawl settings These settings only apply to AlertPanel."
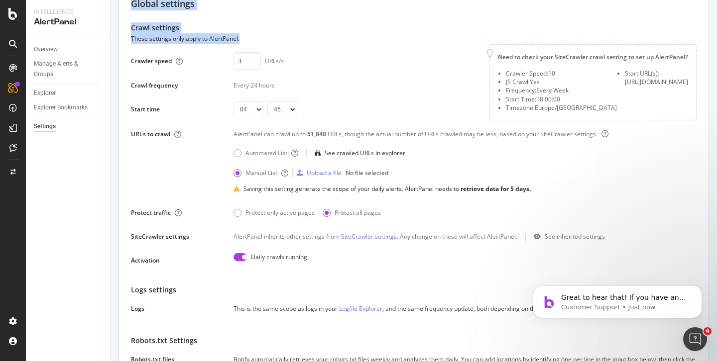
scroll to position [30, 0]
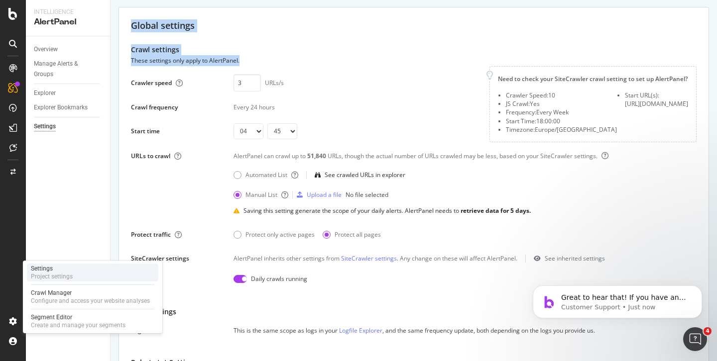
click at [56, 271] on div "Settings" at bounding box center [52, 269] width 42 height 8
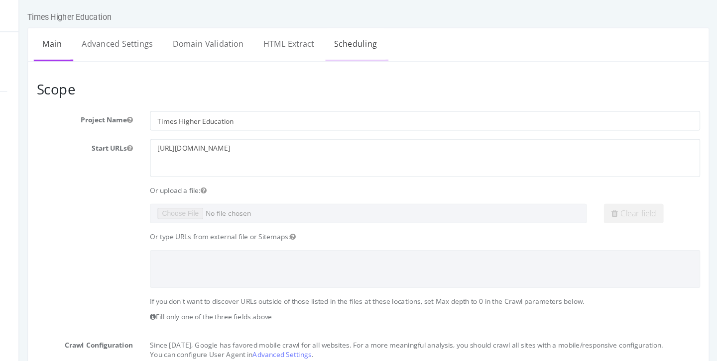
click at [305, 40] on link "Scheduling" at bounding box center [311, 37] width 52 height 27
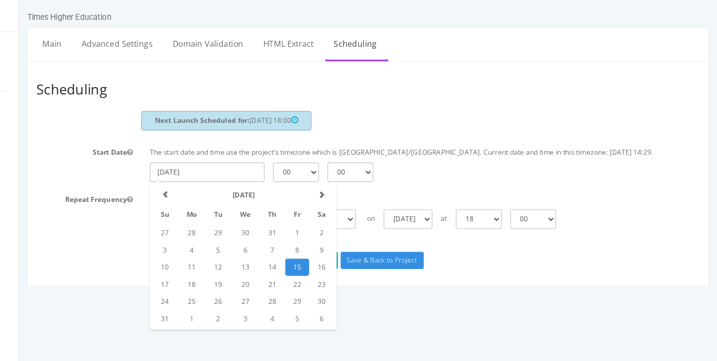
click at [169, 156] on input "[DATE]" at bounding box center [182, 149] width 100 height 17
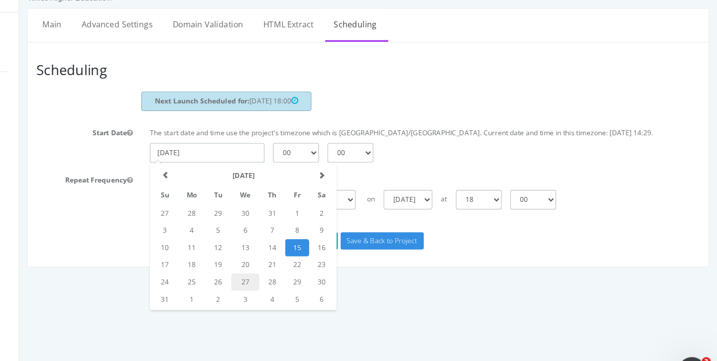
click at [214, 250] on td "27" at bounding box center [215, 242] width 24 height 15
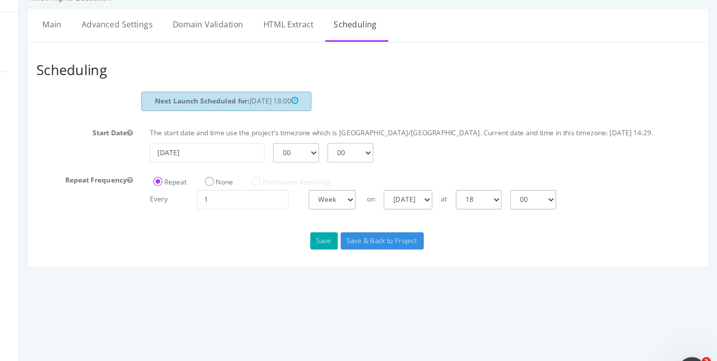
click at [273, 139] on select "00 01 02 03 04 05 06 07 08 09 10 11 12 13 14 15 16 17 18 19 20 21 22 23" at bounding box center [259, 130] width 40 height 17
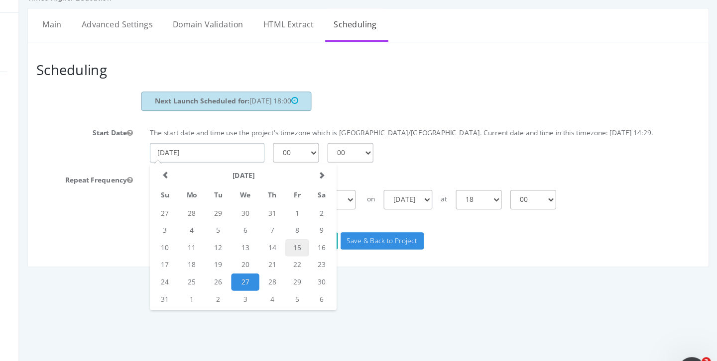
click at [206, 139] on input "[DATE]" at bounding box center [182, 130] width 100 height 17
click at [193, 250] on td "26" at bounding box center [192, 242] width 22 height 15
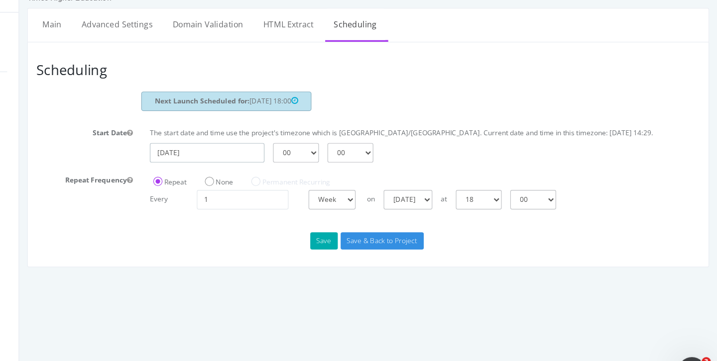
click at [215, 139] on input "[DATE]" at bounding box center [182, 130] width 100 height 17
click at [208, 139] on input "[DATE]" at bounding box center [182, 130] width 100 height 17
click at [204, 139] on input "[DATE]" at bounding box center [182, 130] width 100 height 17
drag, startPoint x: 179, startPoint y: 141, endPoint x: 160, endPoint y: 141, distance: 18.9
click at [160, 139] on input "[DATE]" at bounding box center [182, 130] width 100 height 17
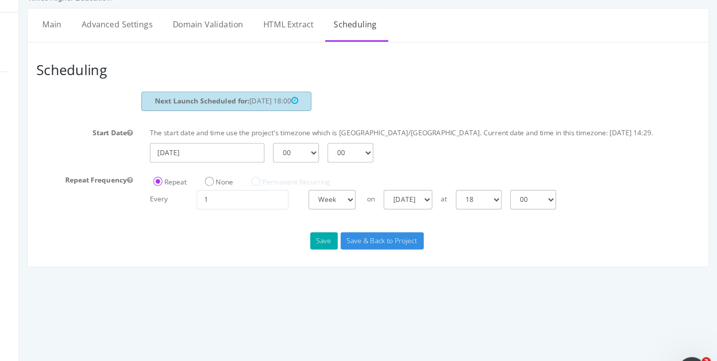
click at [178, 139] on input "[DATE]" at bounding box center [182, 130] width 100 height 17
drag, startPoint x: 180, startPoint y: 141, endPoint x: 132, endPoint y: 138, distance: 47.9
click at [132, 138] on input "[DATE]" at bounding box center [182, 130] width 100 height 17
click at [255, 138] on select "00 01 02 03 04 05 06 07 08 09 10 11 12 13 14 15 16 17 18 19 20 21 22 23" at bounding box center [259, 130] width 40 height 17
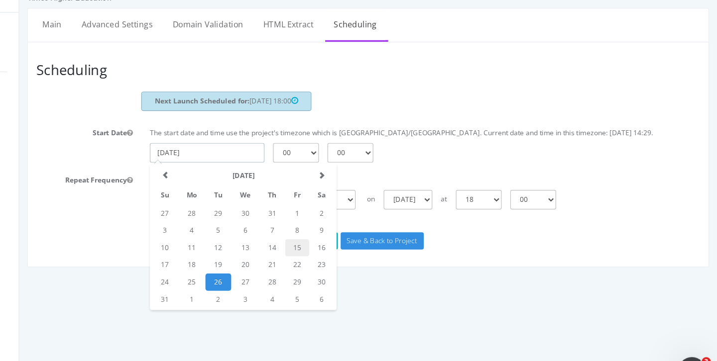
drag, startPoint x: 179, startPoint y: 137, endPoint x: 149, endPoint y: 137, distance: 29.4
click at [149, 137] on input "[DATE]" at bounding box center [182, 130] width 100 height 17
click at [220, 247] on td "27" at bounding box center [215, 242] width 24 height 15
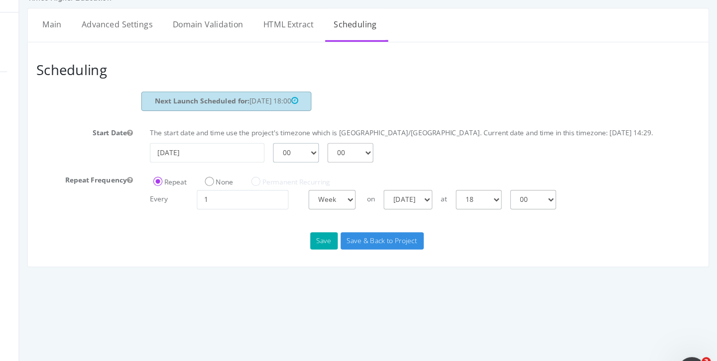
click at [273, 139] on select "00 01 02 03 04 05 06 07 08 09 10 11 12 13 14 15 16 17 18 19 20 21 22 23" at bounding box center [259, 130] width 40 height 17
click at [239, 130] on select "00 01 02 03 04 05 06 07 08 09 10 11 12 13 14 15 16 17 18 19 20 21 22 23" at bounding box center [259, 130] width 40 height 17
click at [273, 139] on select "00 01 02 03 04 05 06 07 08 09 10 11 12 13 14 15 16 17 18 19 20 21 22 23" at bounding box center [259, 130] width 40 height 17
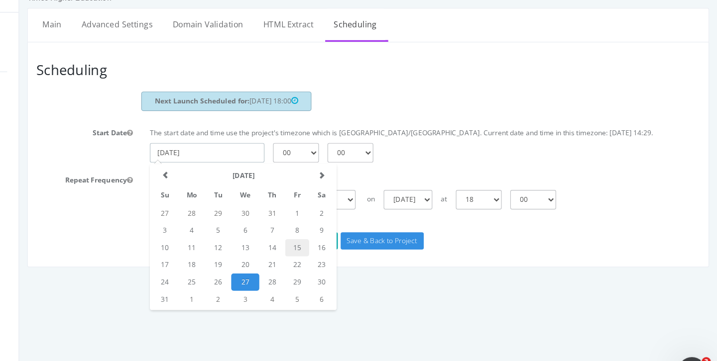
click at [205, 139] on input "[DATE]" at bounding box center [182, 130] width 100 height 17
click at [193, 250] on td "26" at bounding box center [192, 242] width 22 height 15
type input "[DATE]"
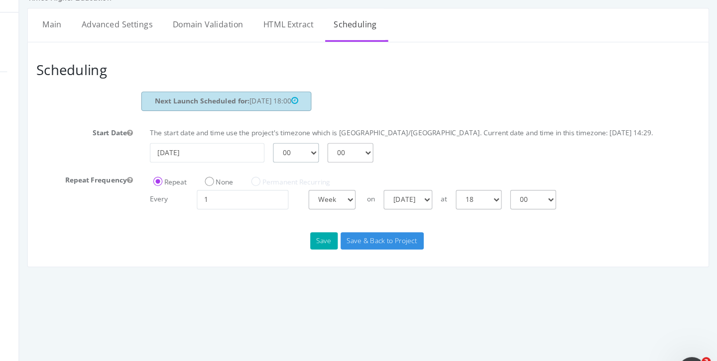
click at [274, 138] on select "00 01 02 03 04 05 06 07 08 09 10 11 12 13 14 15 16 17 18 19 20 21 22 23" at bounding box center [259, 130] width 40 height 17
select select "19"
click at [239, 130] on select "00 01 02 03 04 05 06 07 08 09 10 11 12 13 14 15 16 17 18 19 20 21 22 23" at bounding box center [259, 130] width 40 height 17
click at [185, 160] on label "None" at bounding box center [192, 155] width 24 height 8
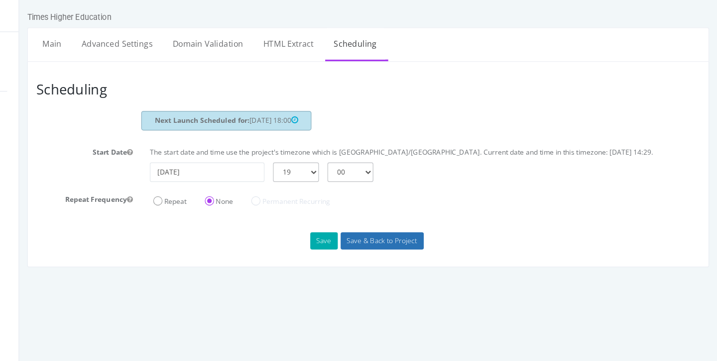
click at [328, 217] on input "Save & Back to Project" at bounding box center [334, 209] width 72 height 15
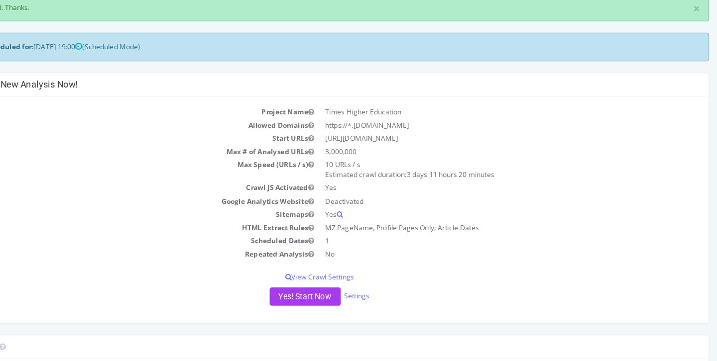
scroll to position [57, 0]
